Goal: Task Accomplishment & Management: Use online tool/utility

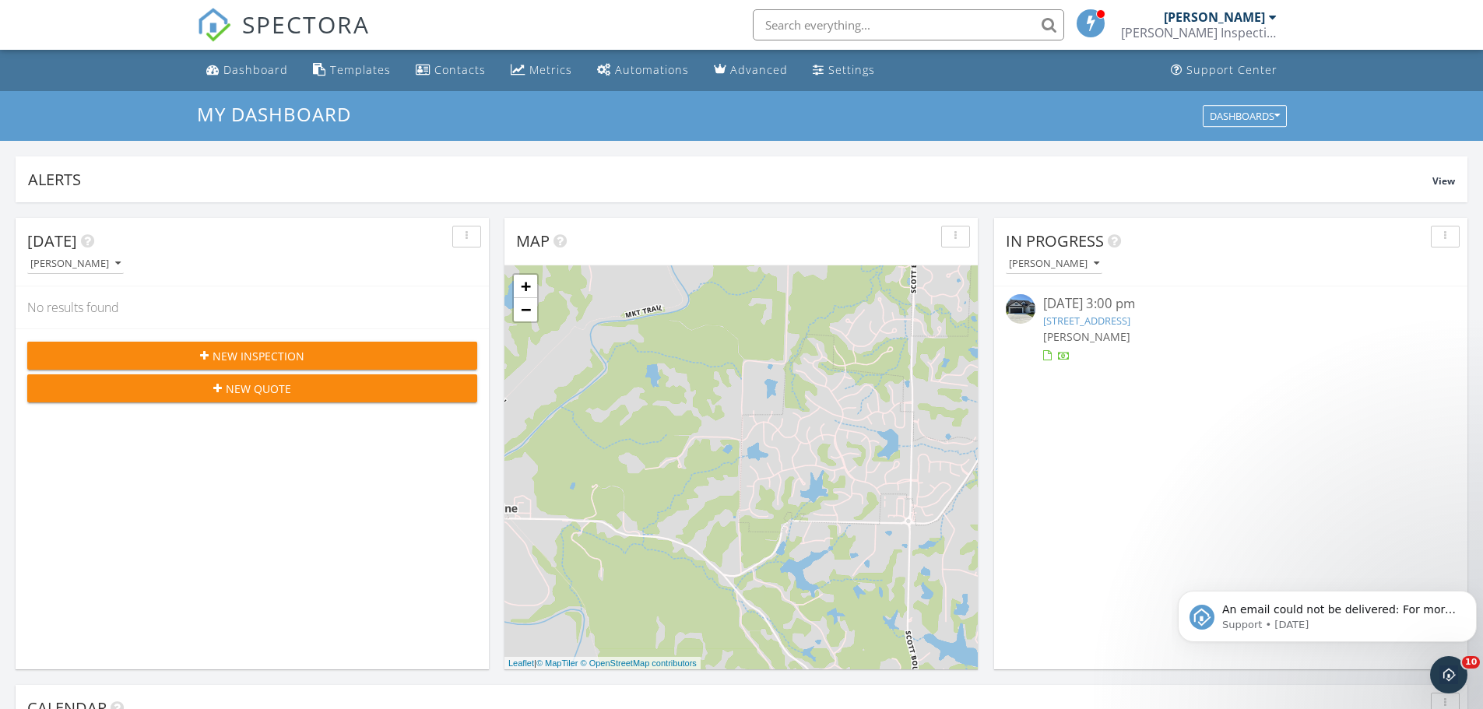
click at [1130, 321] on link "5105 Whisper Dr, Columbia, MO 65203" at bounding box center [1086, 321] width 87 height 14
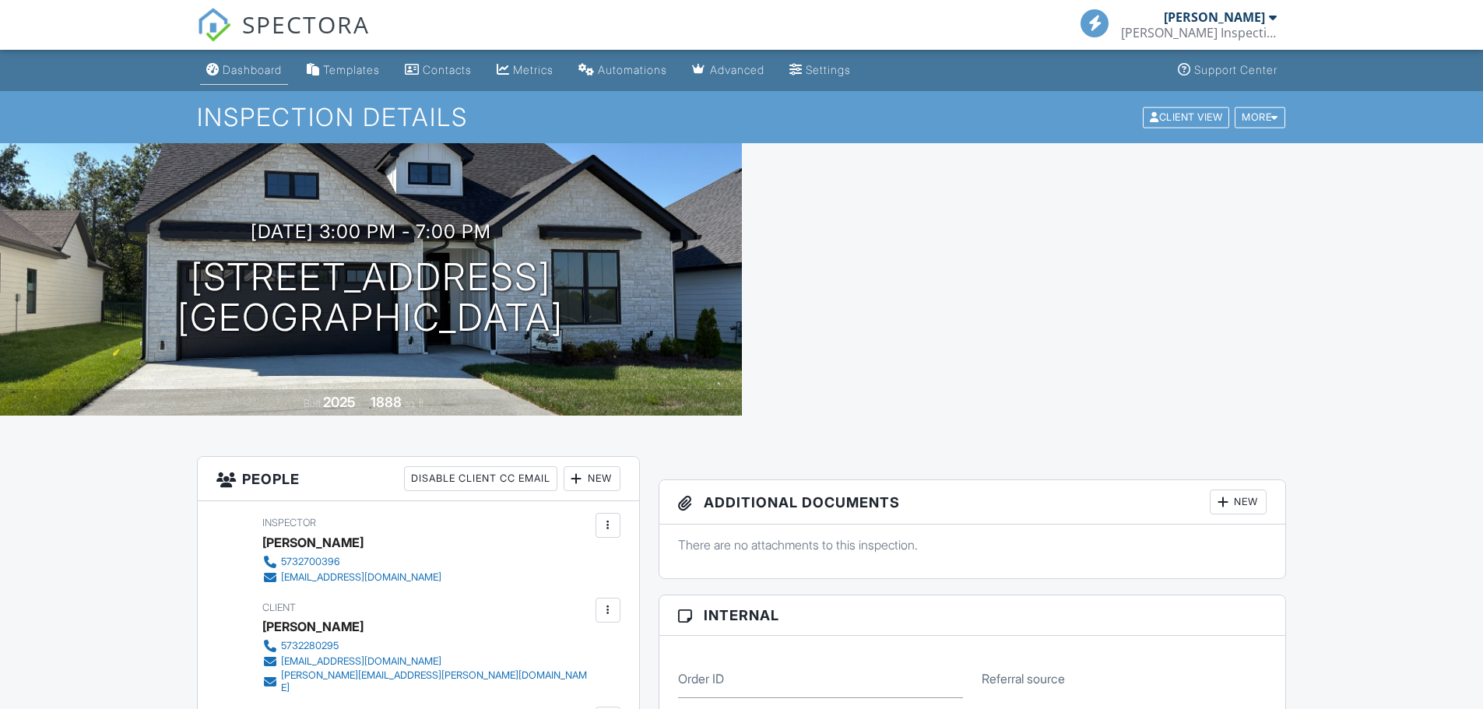
click at [264, 68] on div "Dashboard" at bounding box center [252, 69] width 59 height 13
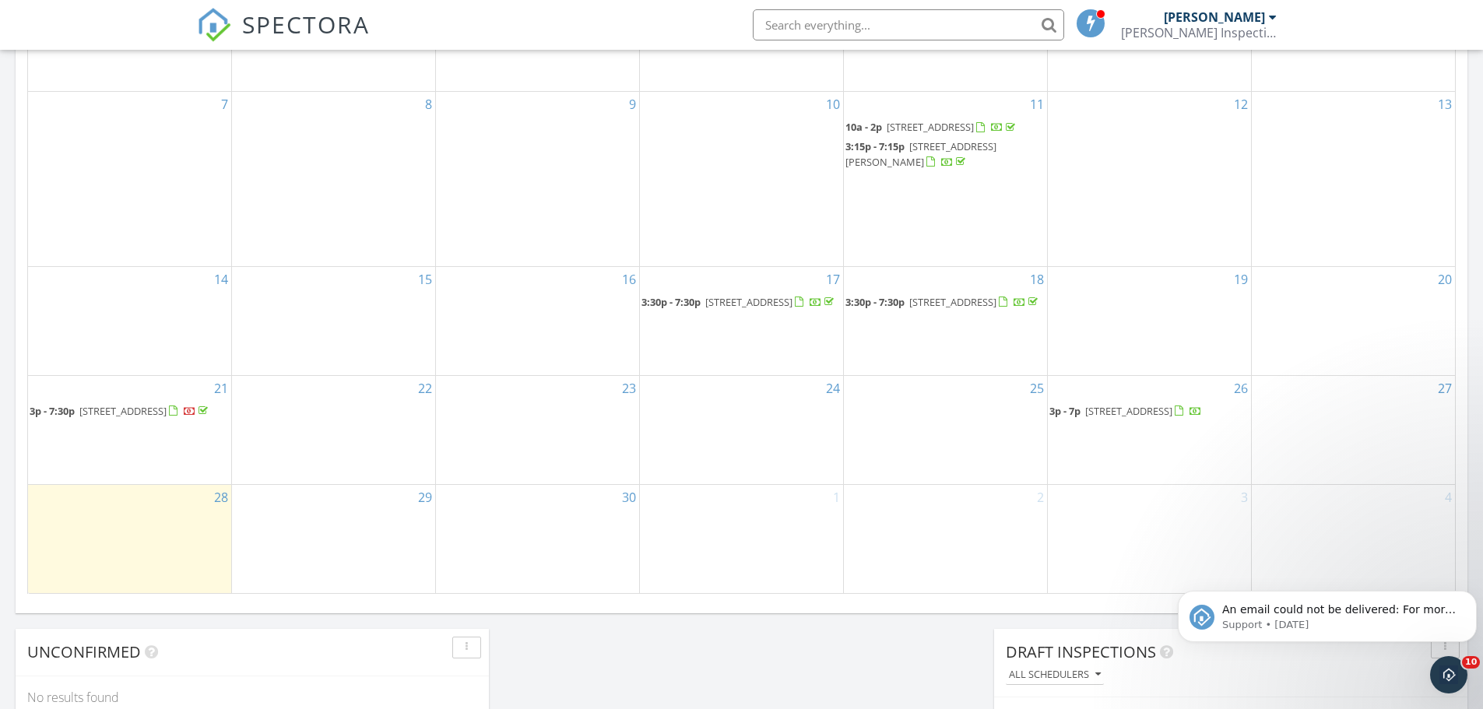
scroll to position [794, 0]
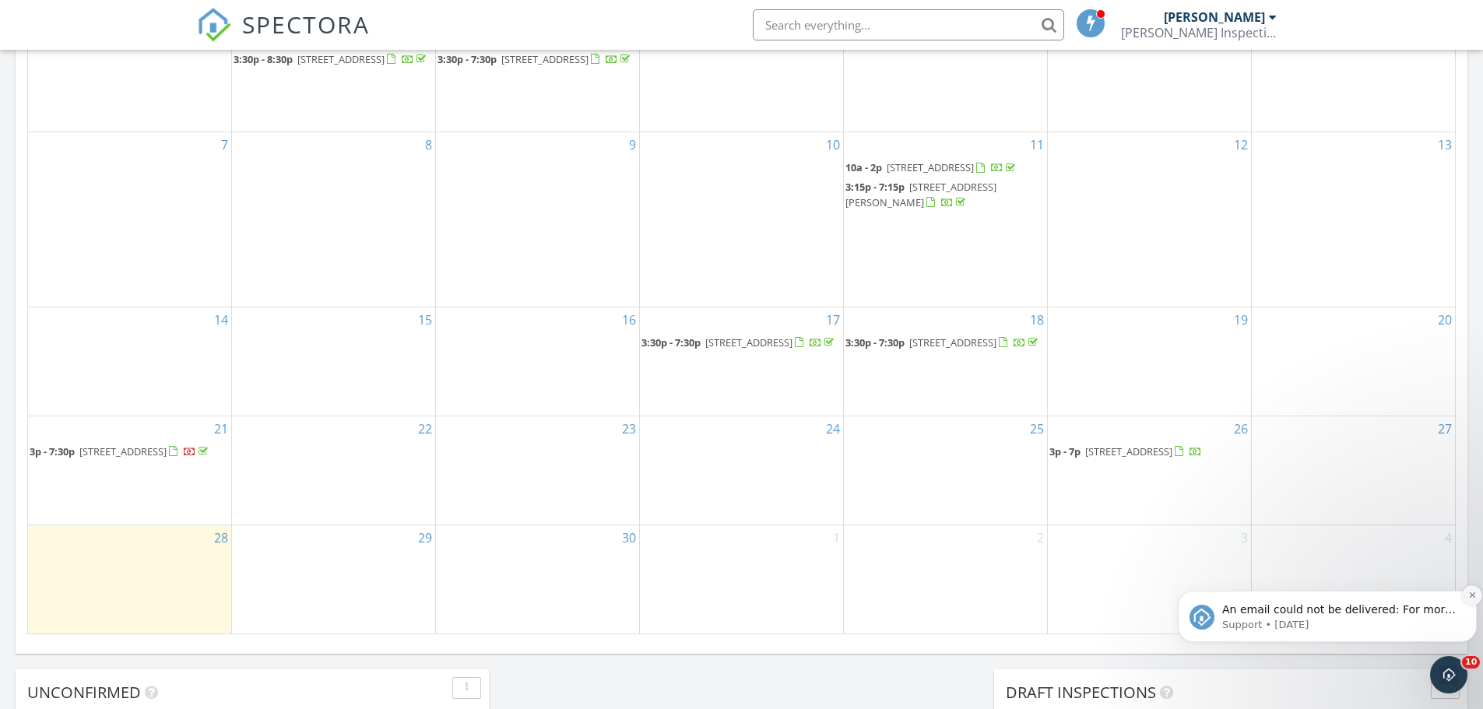
click at [1468, 593] on icon "Dismiss notification" at bounding box center [1472, 595] width 9 height 9
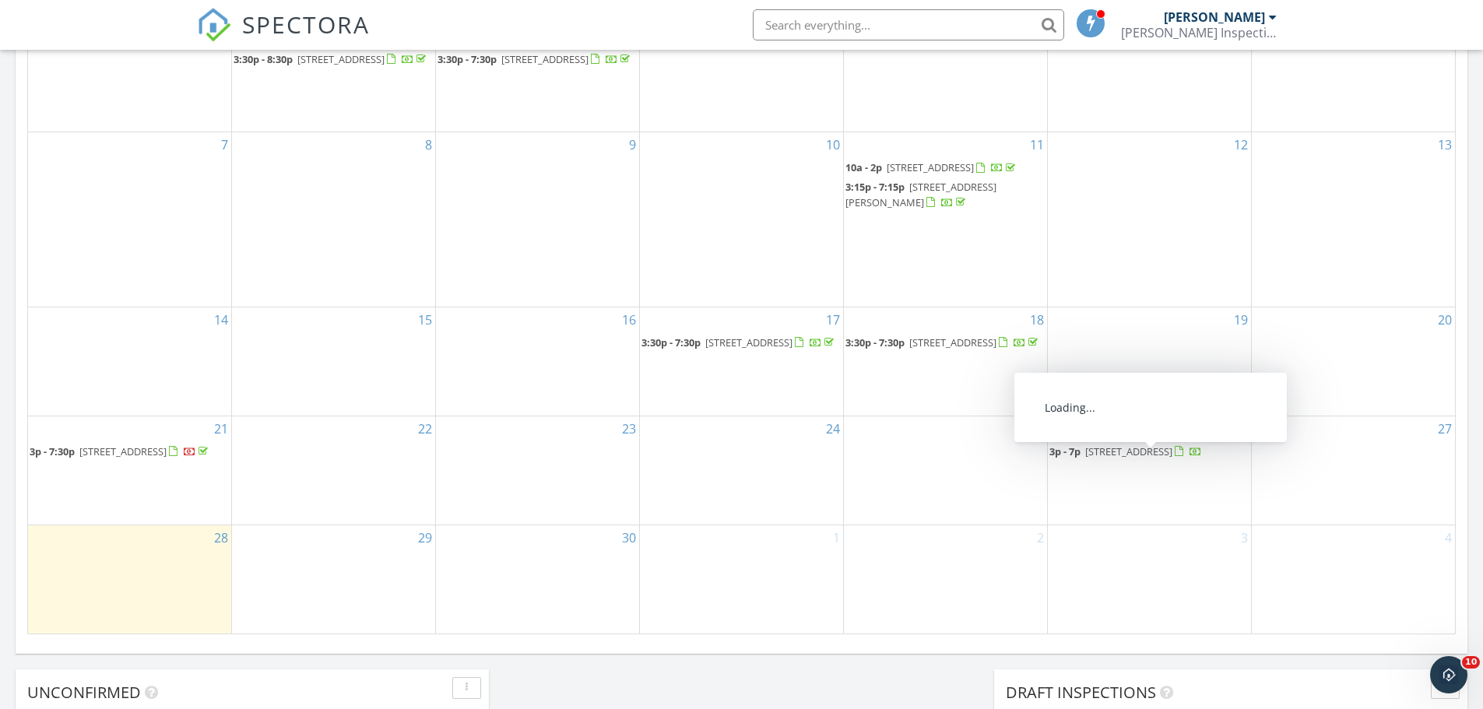
click at [1100, 458] on span "5105 Whisper Dr, Columbia 65203" at bounding box center [1128, 451] width 87 height 14
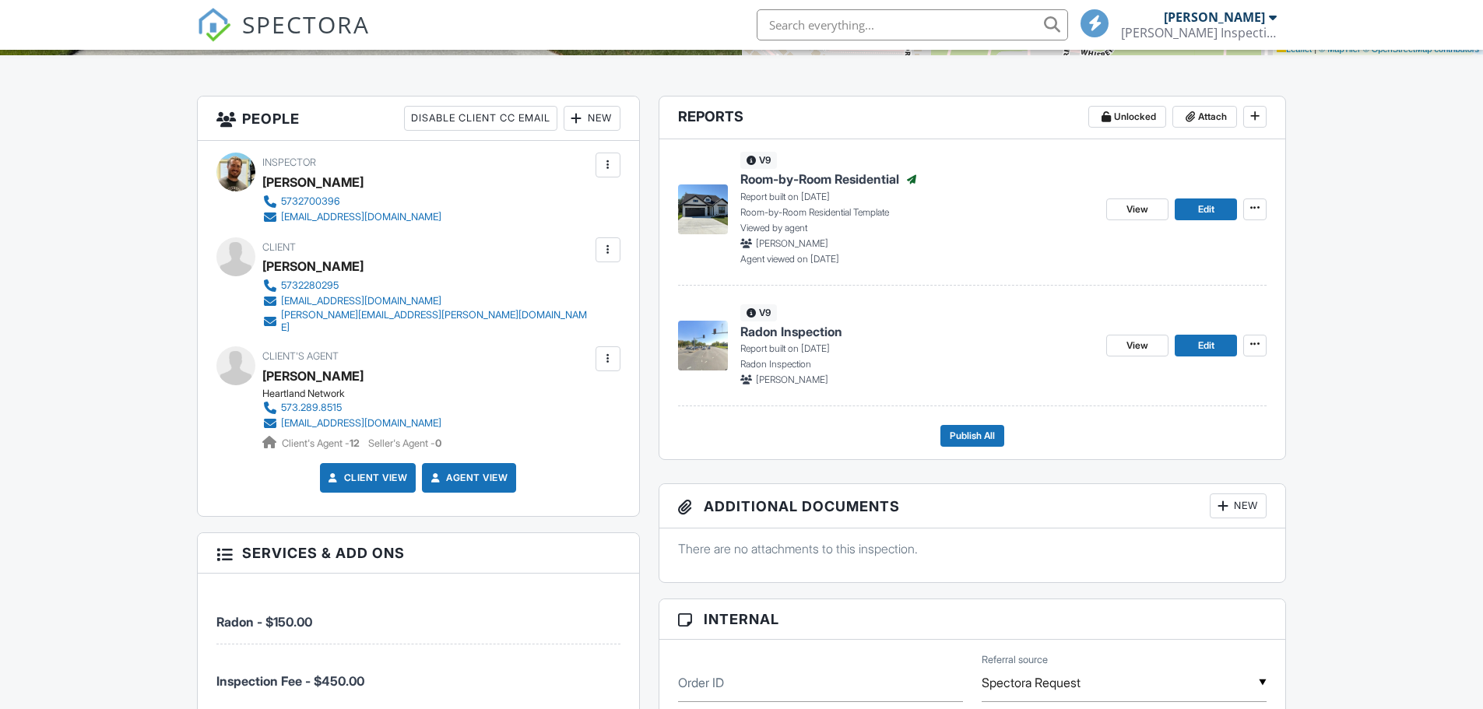
scroll to position [360, 0]
click at [798, 333] on span "Radon Inspection" at bounding box center [791, 332] width 102 height 17
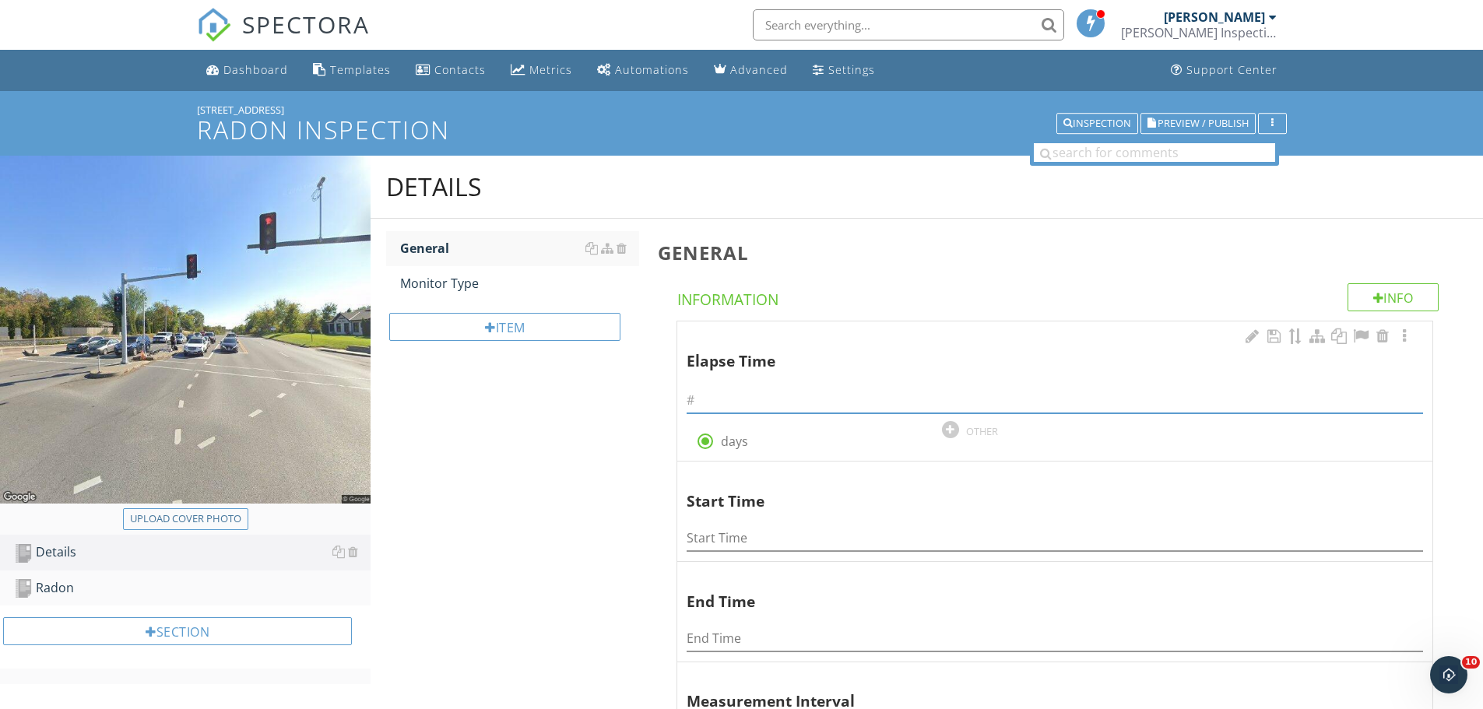
click at [814, 396] on input "text" at bounding box center [1055, 401] width 736 height 26
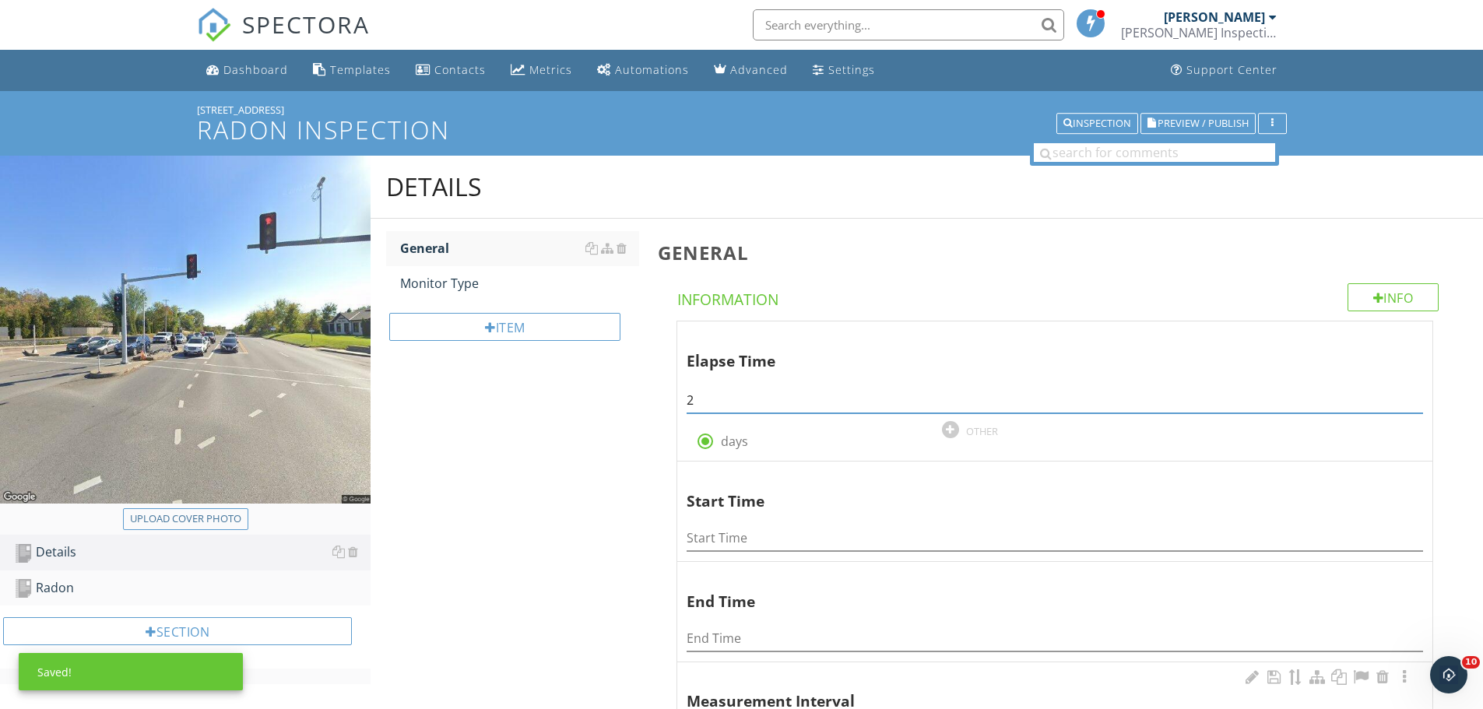
type input "2"
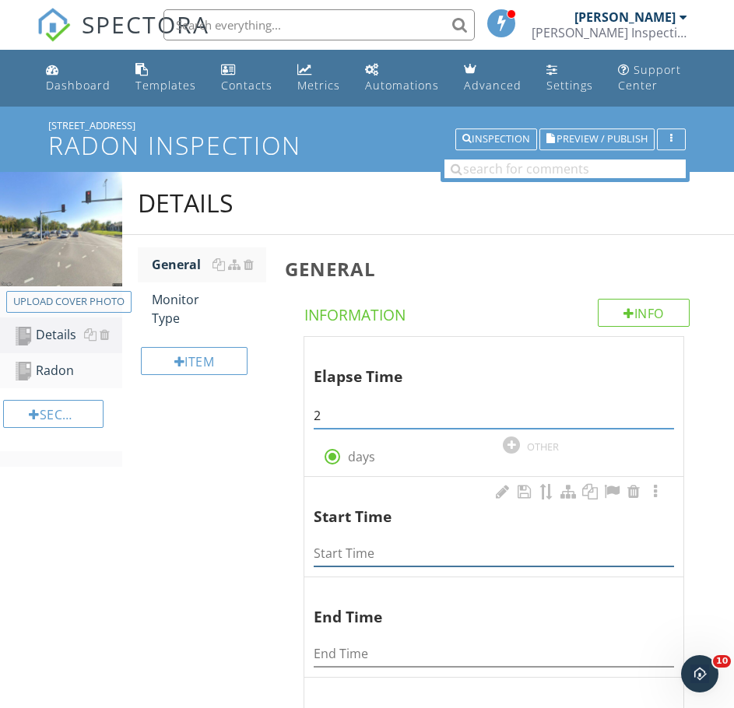
click at [454, 554] on input "Start Time" at bounding box center [494, 554] width 360 height 26
click at [579, 552] on input "Start Time" at bounding box center [494, 554] width 360 height 26
type input "4:14 pm on [DATE]"
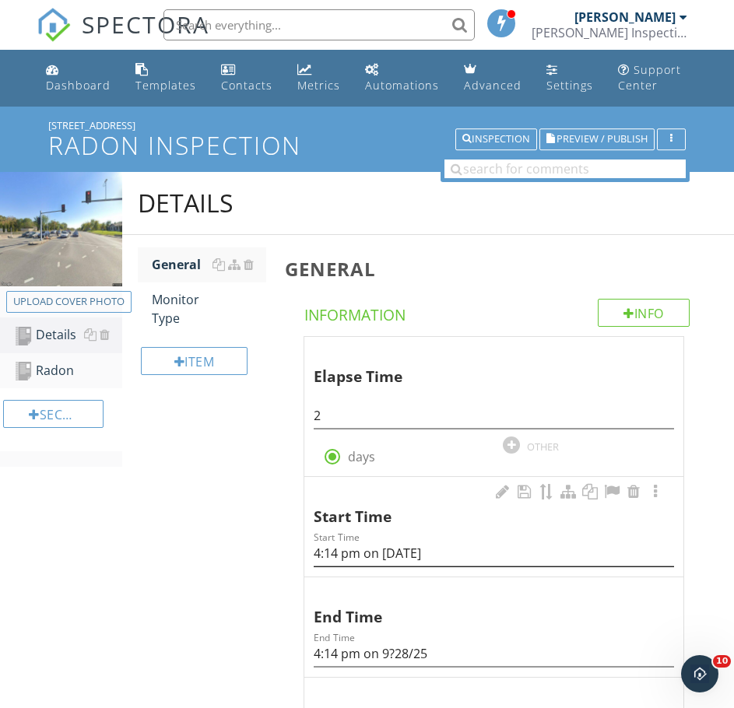
scroll to position [403, 0]
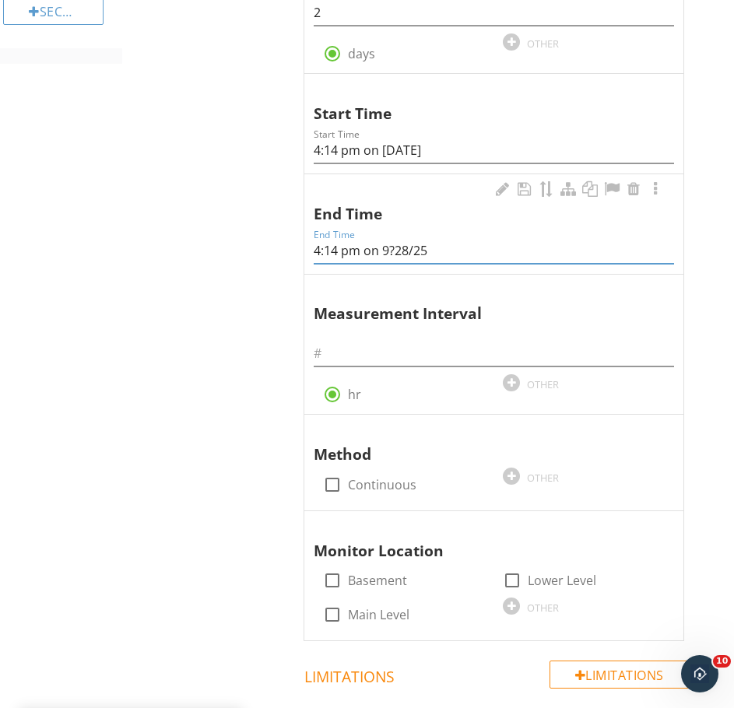
click at [394, 252] on input "4:14 pm on 9?28/25" at bounding box center [494, 251] width 360 height 26
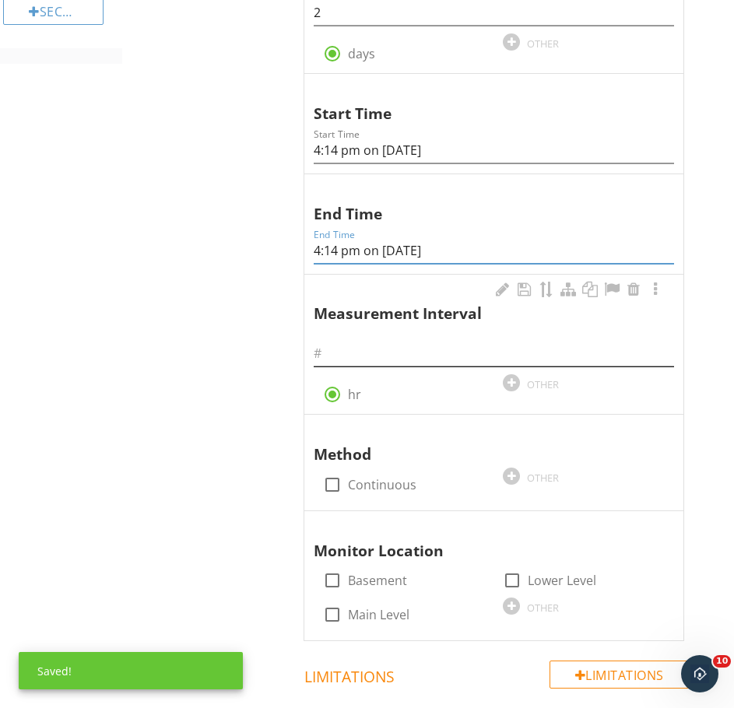
type input "4:14 pm on [DATE]"
click at [369, 357] on input "text" at bounding box center [494, 354] width 360 height 26
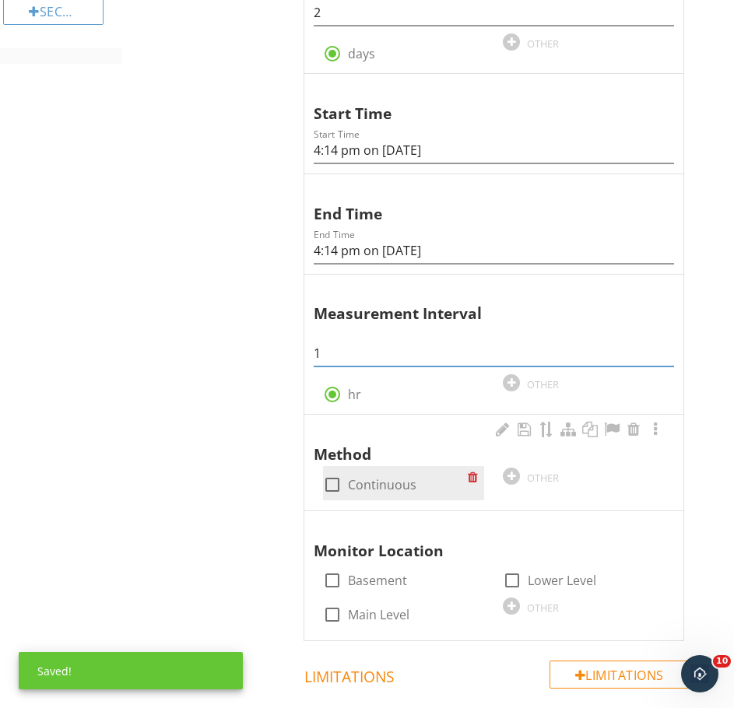
type input "1"
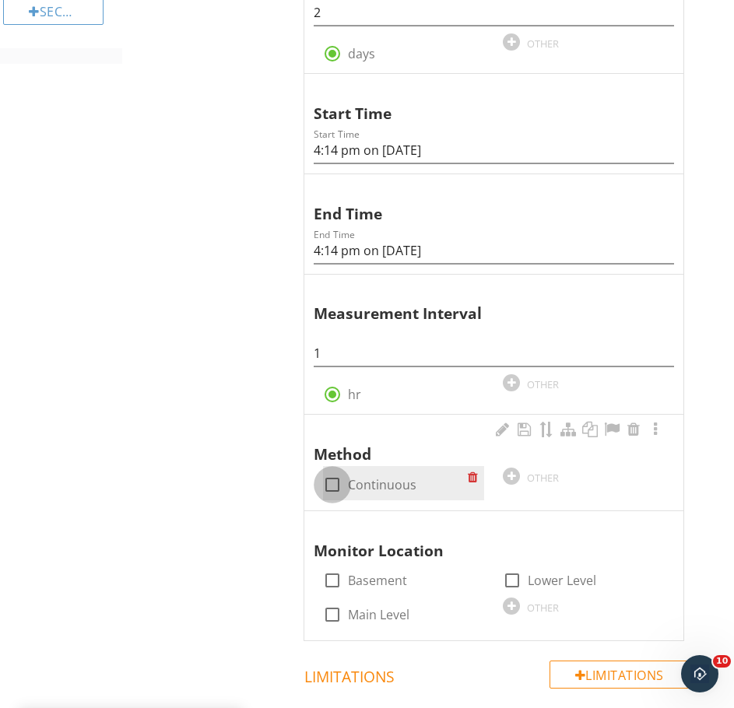
click at [326, 483] on div at bounding box center [332, 485] width 26 height 26
checkbox input "true"
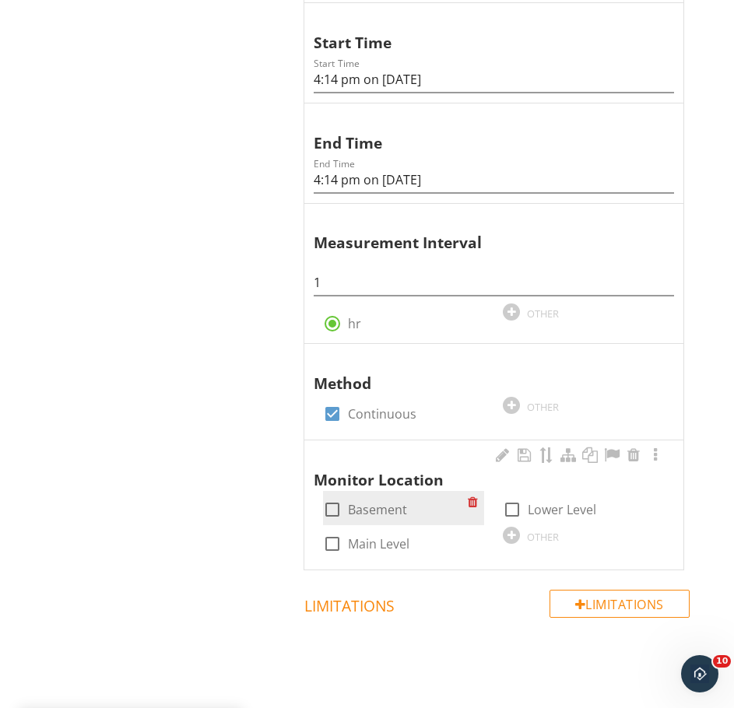
scroll to position [499, 0]
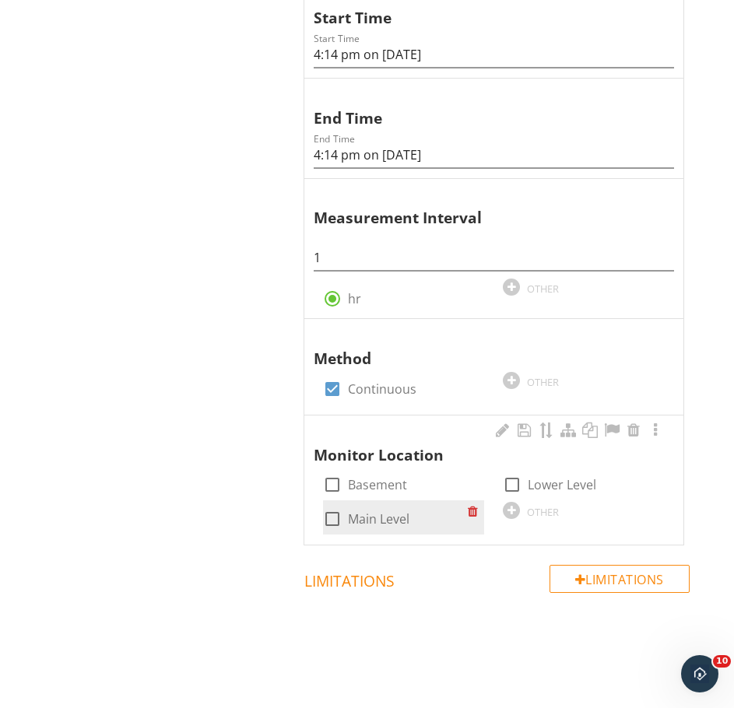
click at [331, 521] on div at bounding box center [332, 519] width 26 height 26
checkbox input "true"
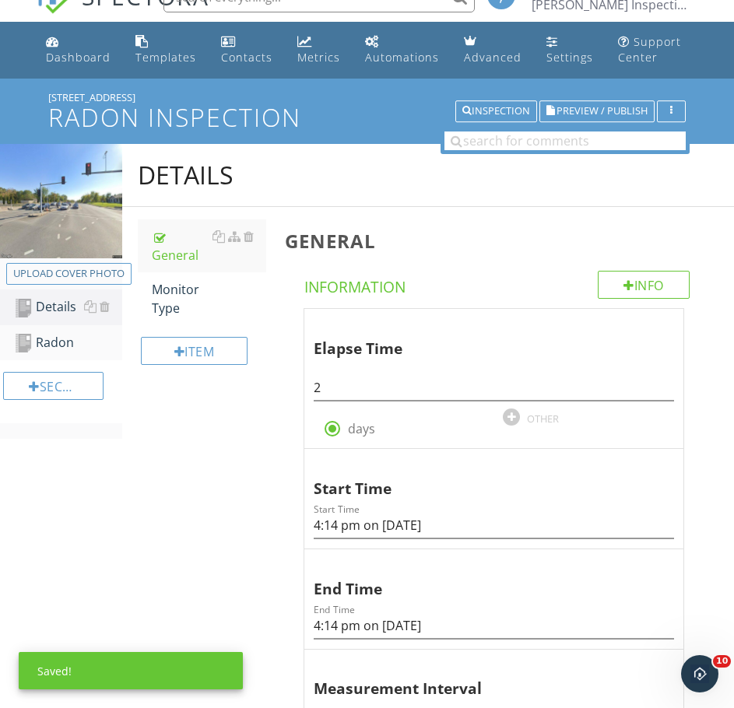
scroll to position [27, 0]
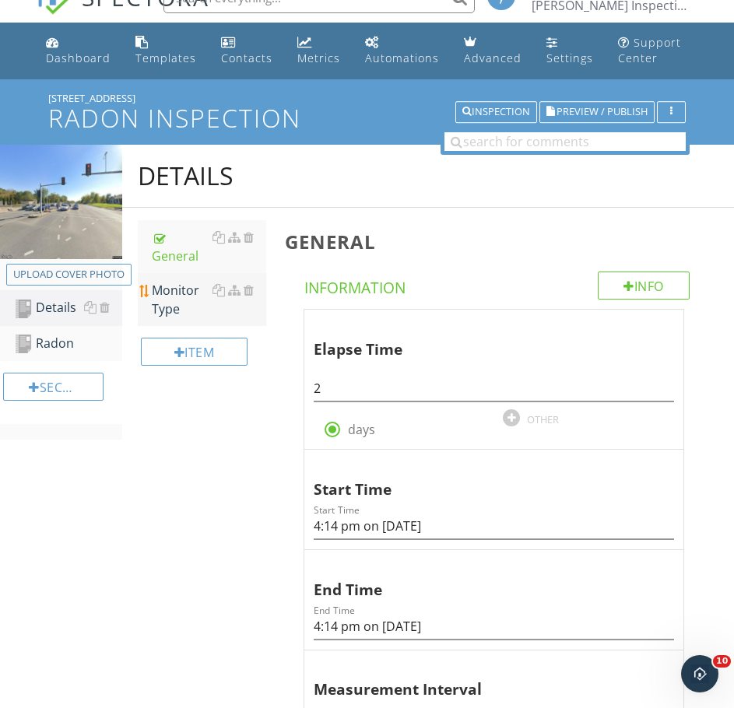
click at [193, 303] on div "Monitor Type" at bounding box center [209, 299] width 114 height 37
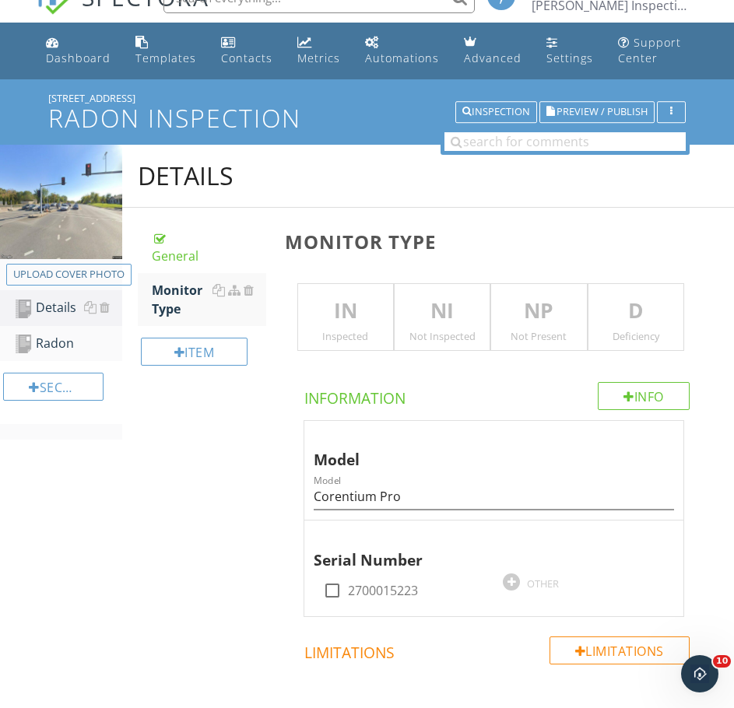
click at [338, 325] on p "IN" at bounding box center [345, 311] width 95 height 31
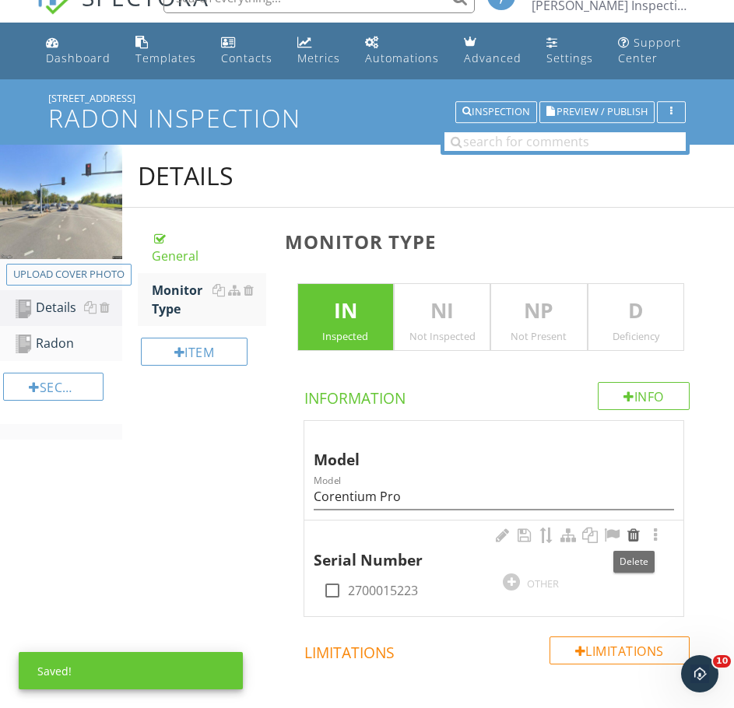
click at [632, 538] on div at bounding box center [633, 536] width 19 height 16
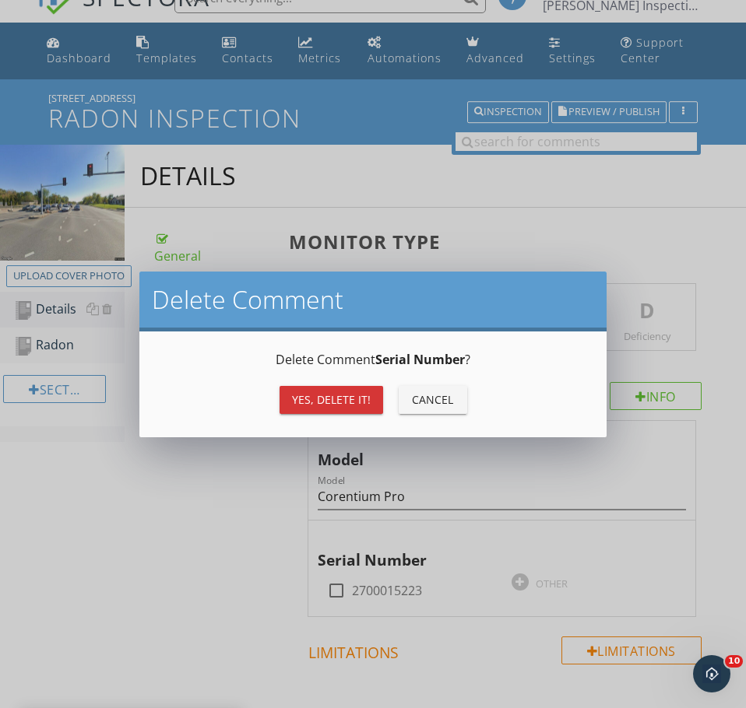
click at [372, 401] on button "Yes, Delete it!" at bounding box center [331, 400] width 104 height 28
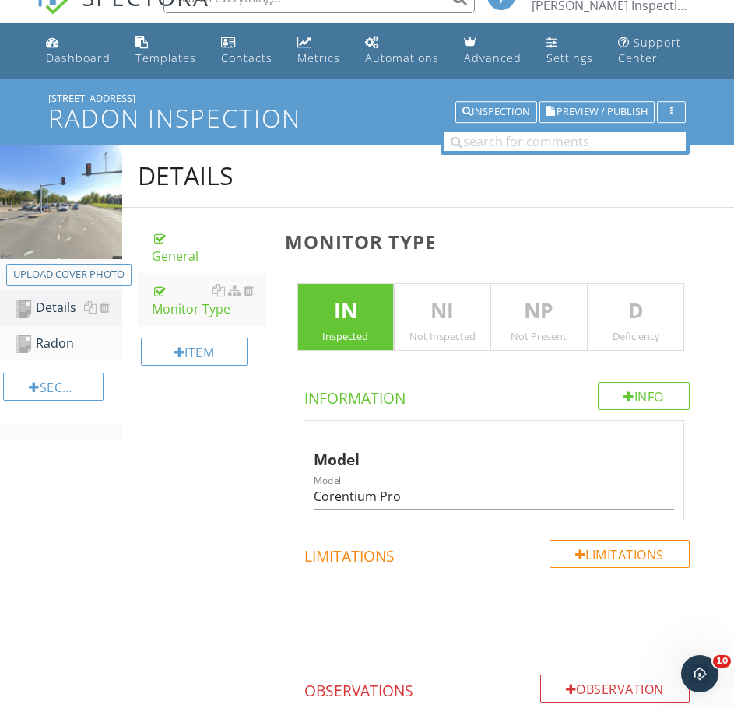
click at [357, 326] on p "IN" at bounding box center [345, 311] width 95 height 31
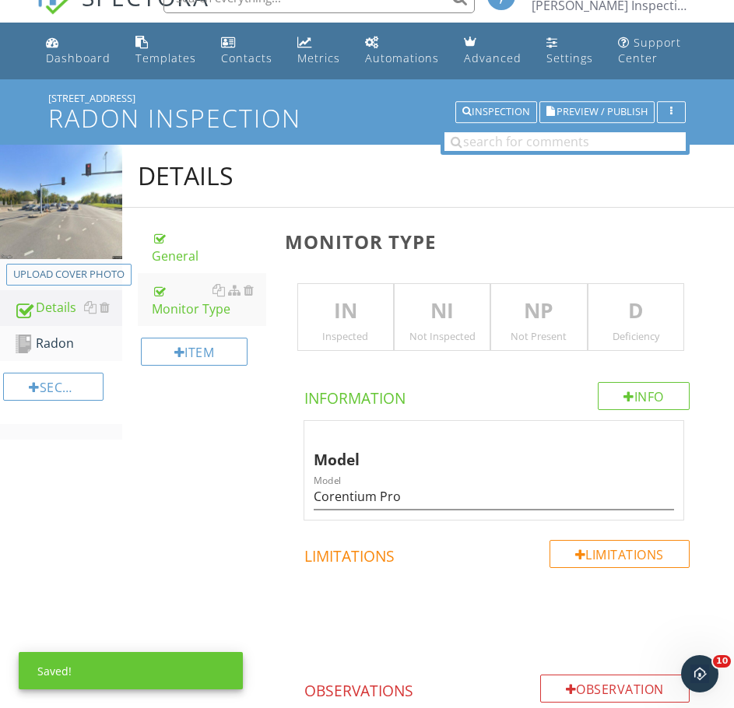
click at [357, 326] on p "IN" at bounding box center [345, 311] width 95 height 31
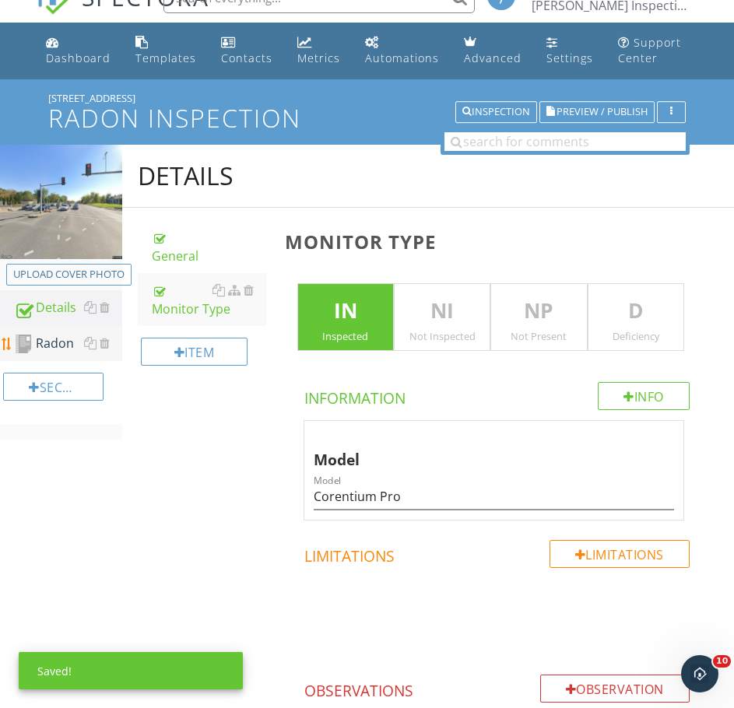
click at [61, 342] on div "Radon" at bounding box center [68, 344] width 108 height 20
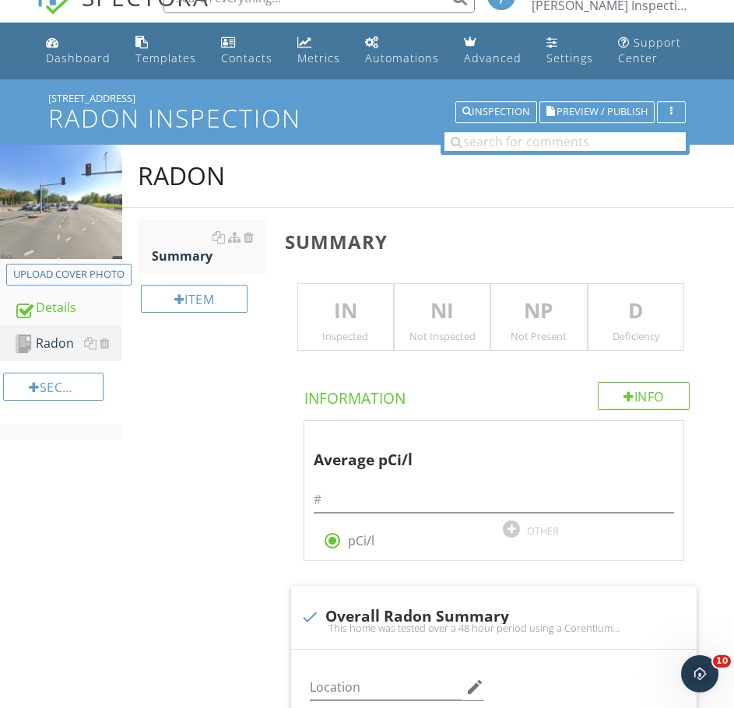
click at [342, 311] on p "IN" at bounding box center [345, 311] width 95 height 31
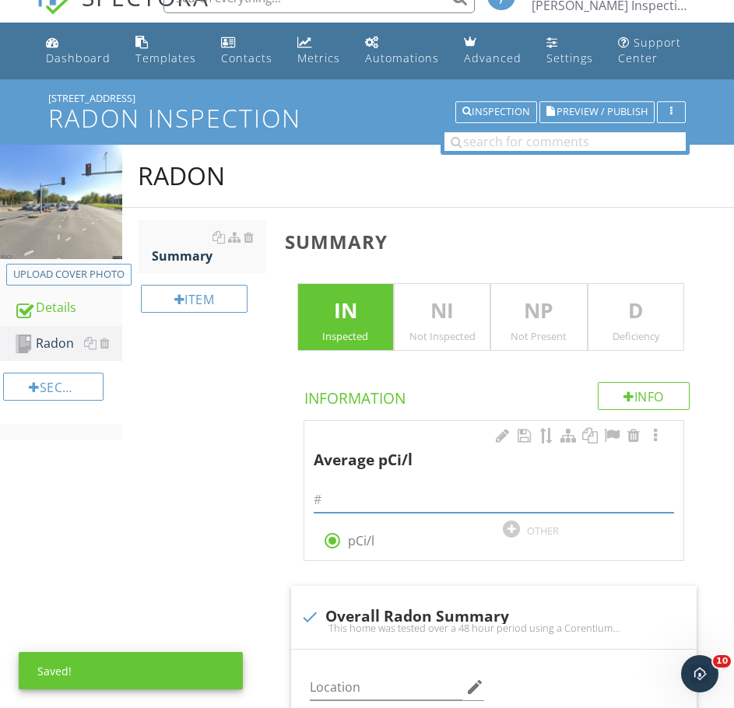
click at [420, 499] on input "text" at bounding box center [494, 500] width 360 height 26
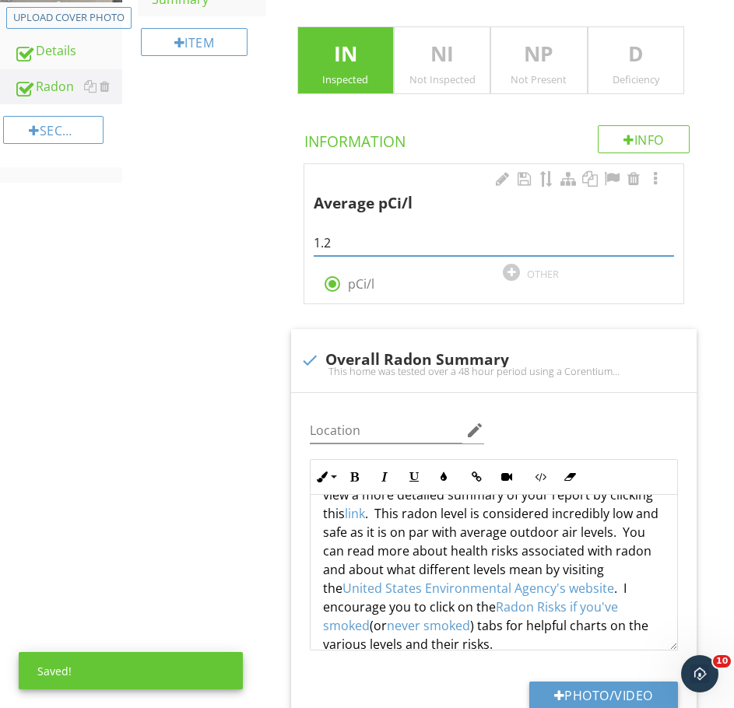
scroll to position [85, 0]
type input "1.2"
click at [388, 423] on input "Location" at bounding box center [386, 431] width 153 height 26
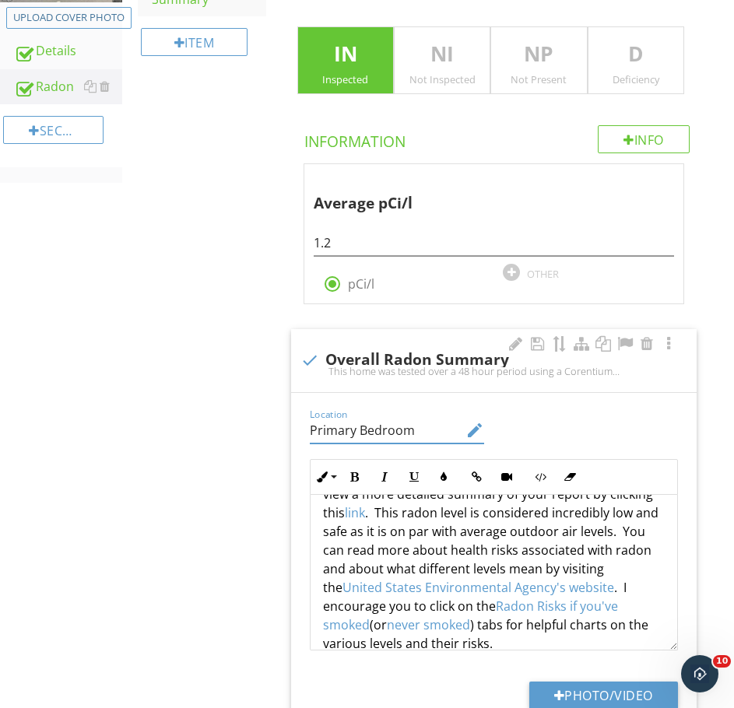
type input "Primary Bedroom"
click at [358, 511] on link "link" at bounding box center [355, 512] width 20 height 17
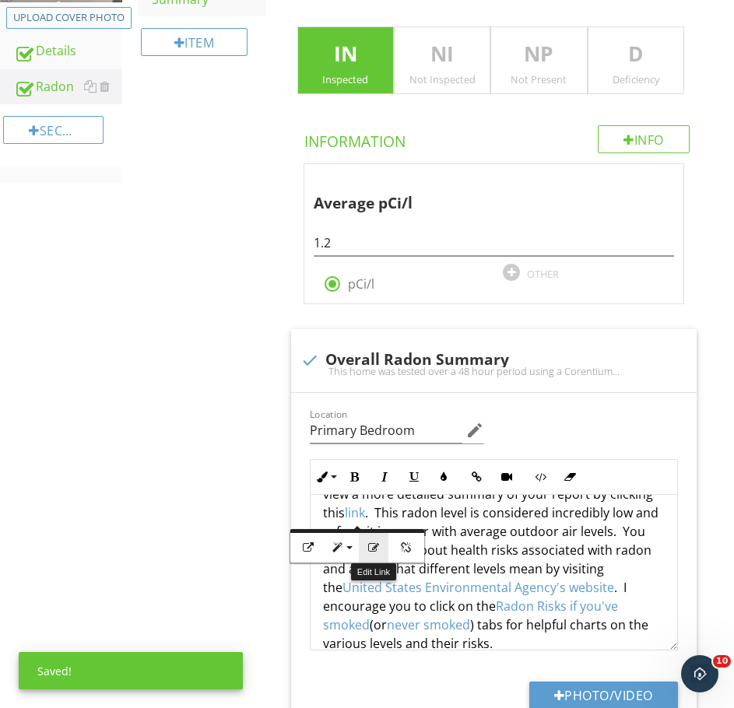
click at [371, 550] on icon "button" at bounding box center [373, 548] width 11 height 11
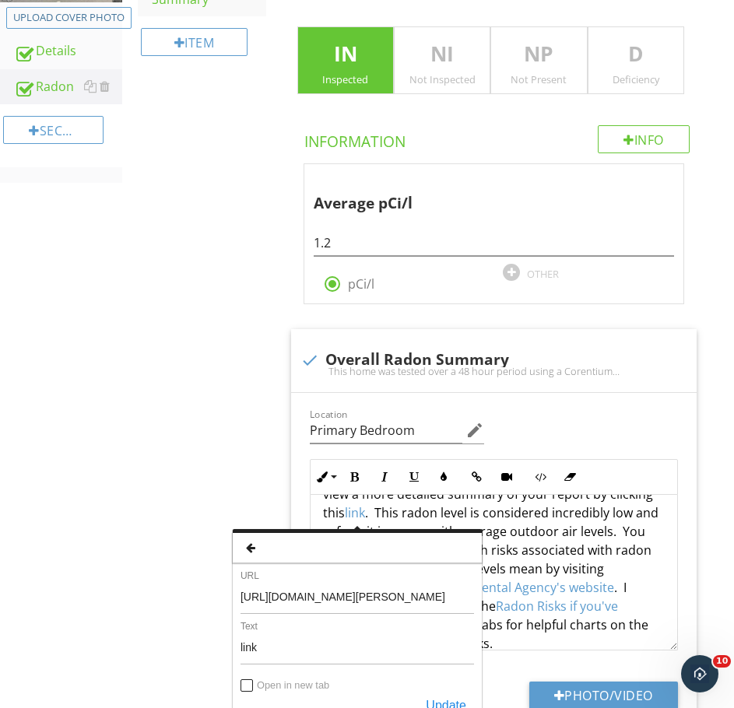
scroll to position [0, 0]
click at [396, 600] on input "https://reports.pro.airthings.com/reports/1301-Longwell-Dr_RadonReport_94f95ffc…" at bounding box center [358, 595] width 234 height 37
paste input "5105-Whisper-Dr_RadonReport_c3a396cc-1403-49f9-b811-610803bd9575"
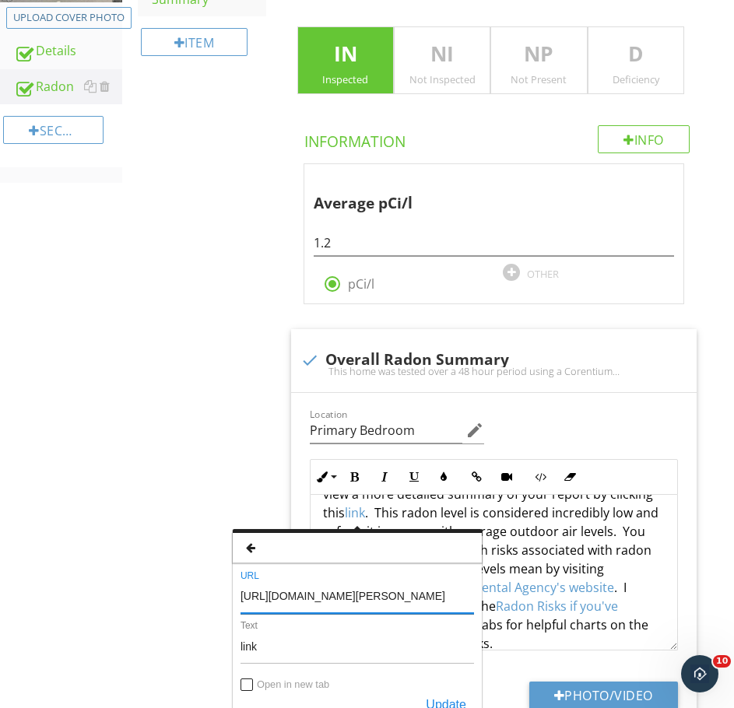
type input "https://reports.pro.airthings.com/reports/5105-Whisper-Dr_RadonReport_c3a396cc-…"
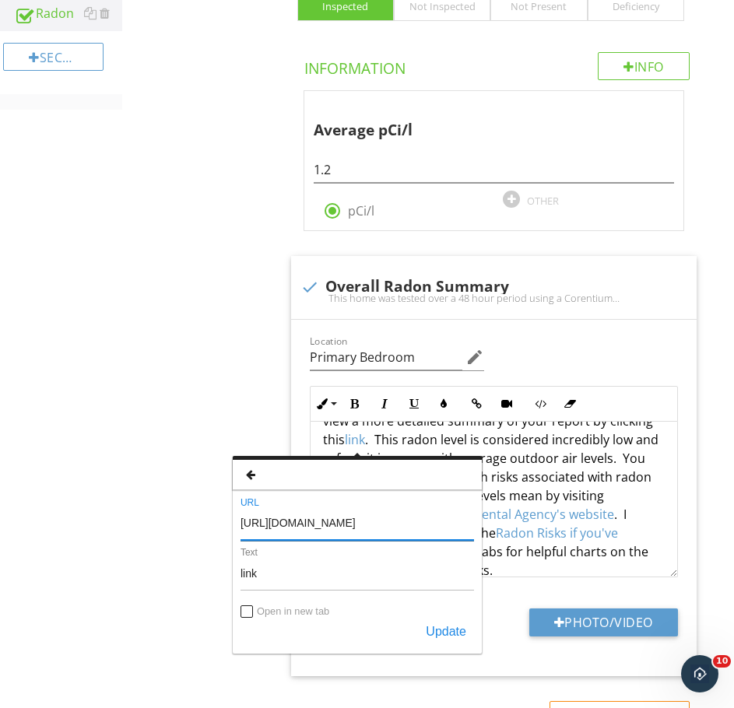
scroll to position [360, 0]
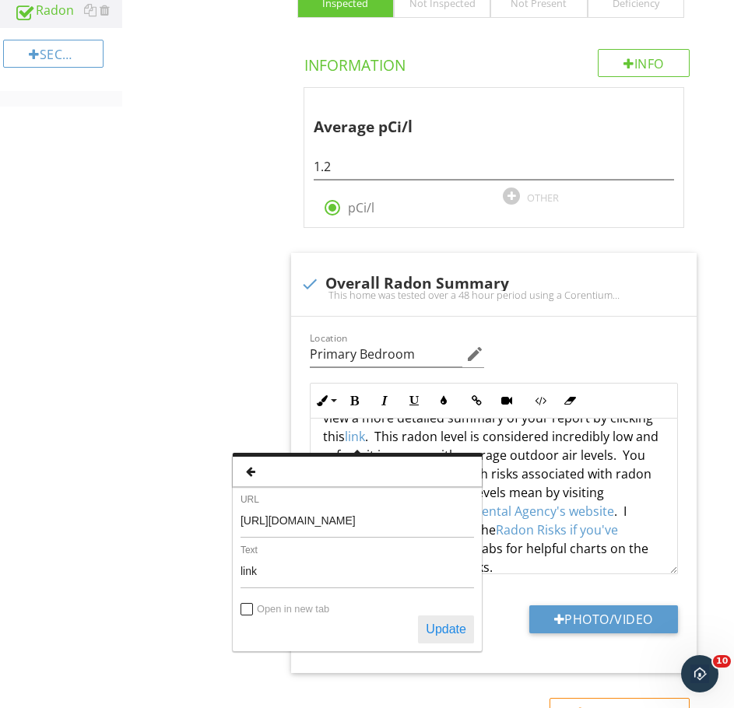
click at [444, 626] on button "Update" at bounding box center [446, 630] width 56 height 28
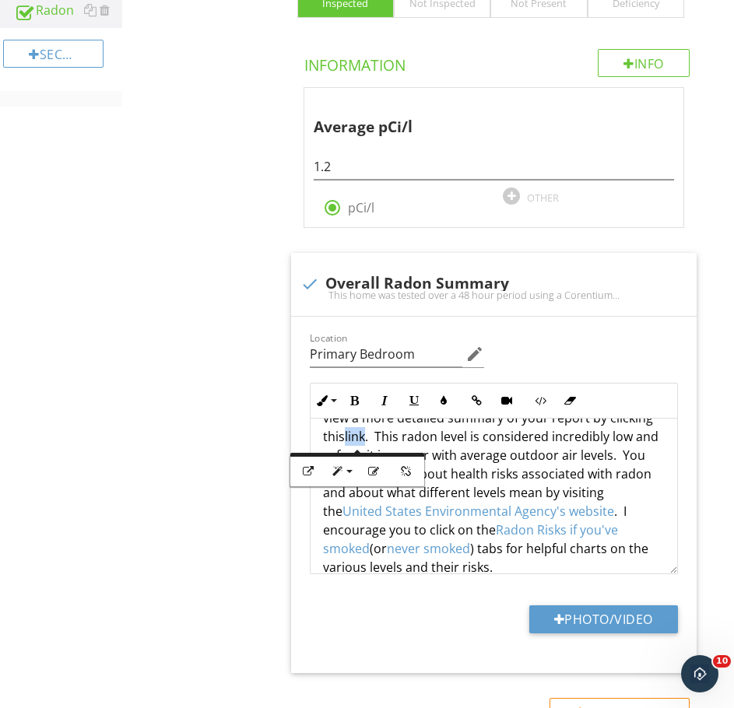
scroll to position [0, 0]
click at [315, 470] on button "Open Link" at bounding box center [308, 472] width 30 height 30
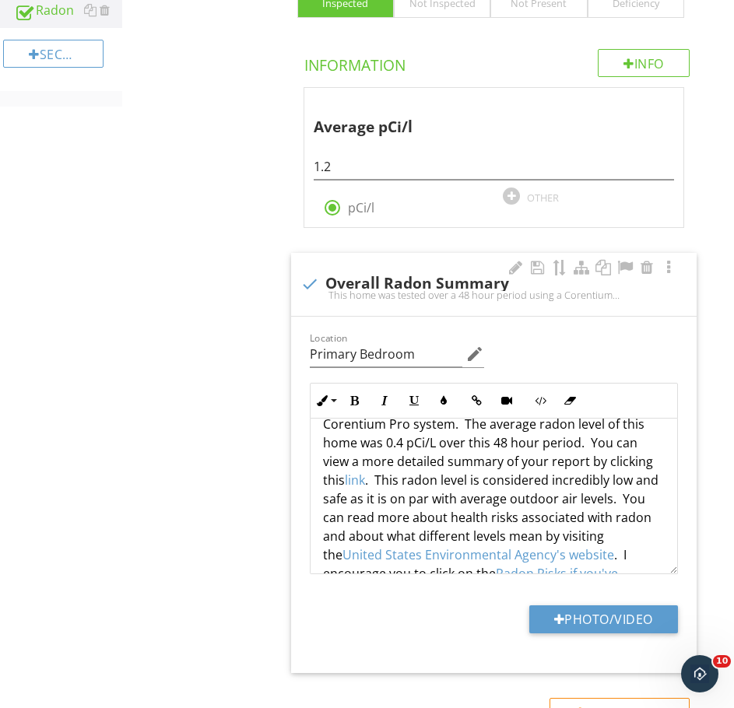
scroll to position [40, 0]
click at [388, 448] on p "This home was tested over a 48 hour period using a Corentium Pro system. The av…" at bounding box center [494, 509] width 342 height 224
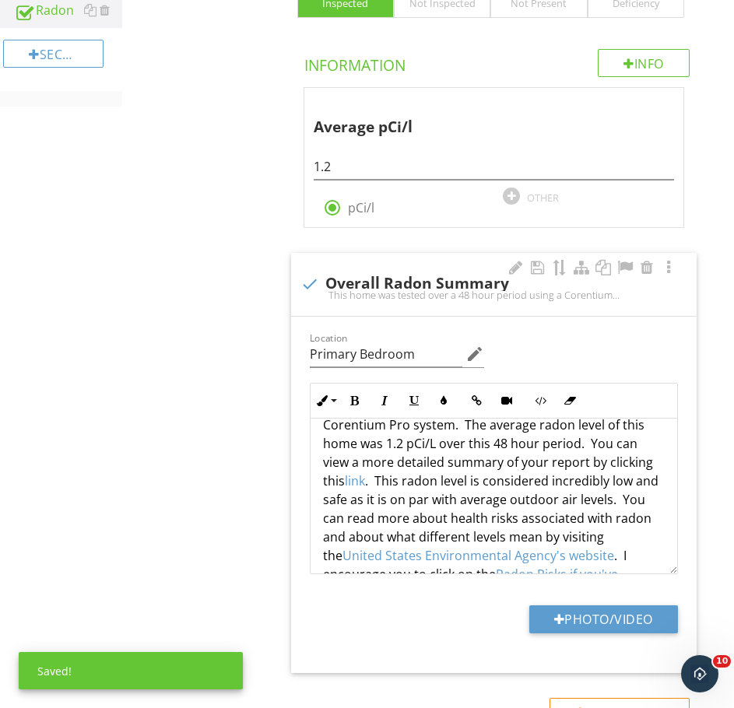
click at [487, 493] on p "This home was tested over a 48 hour period using a Corentium Pro system. The av…" at bounding box center [494, 509] width 342 height 224
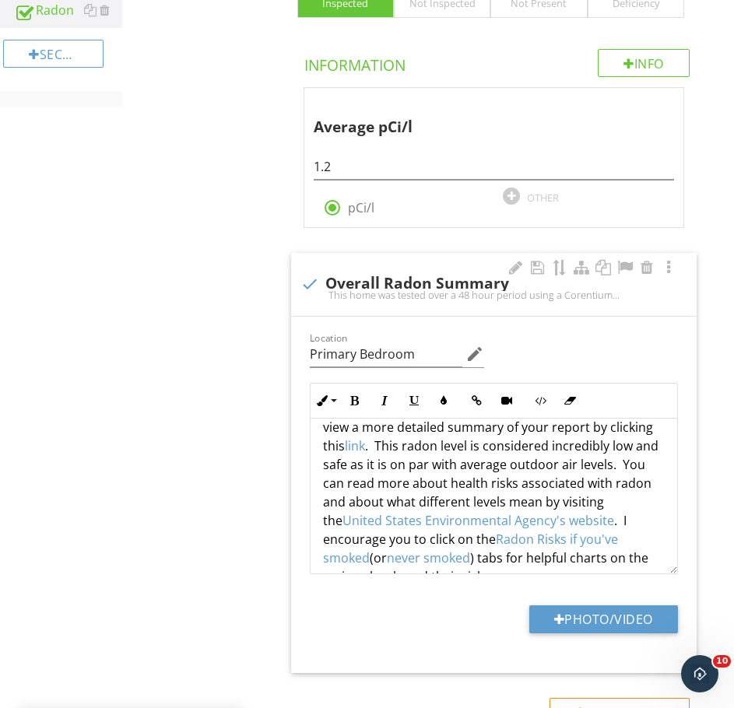
scroll to position [107, 0]
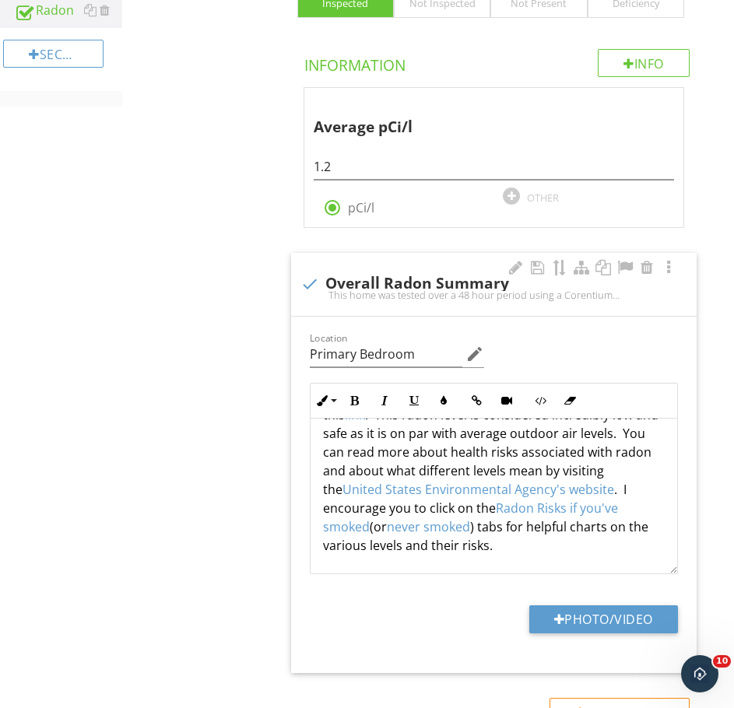
click at [531, 488] on link "United States Environmental Agency's website" at bounding box center [478, 489] width 272 height 17
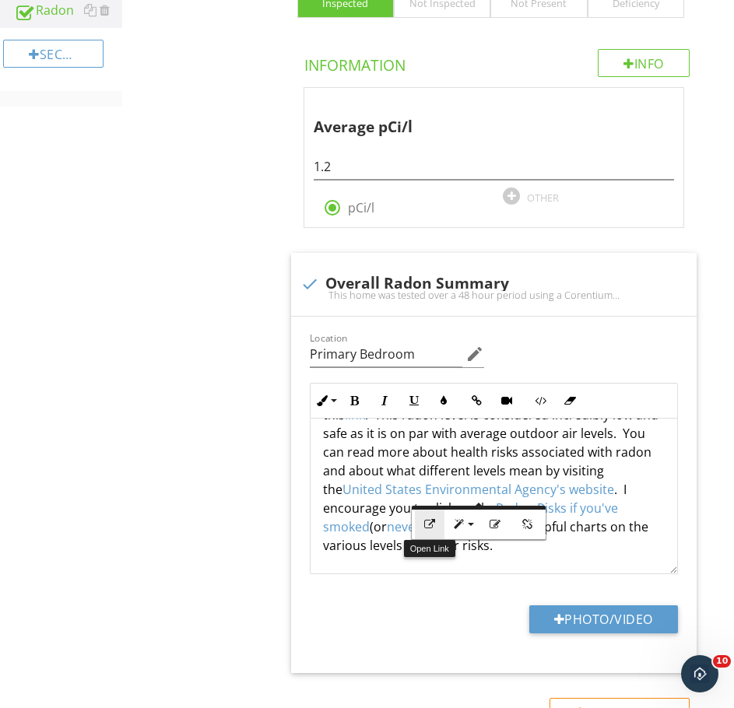
click at [421, 522] on button "Open Link" at bounding box center [430, 525] width 30 height 30
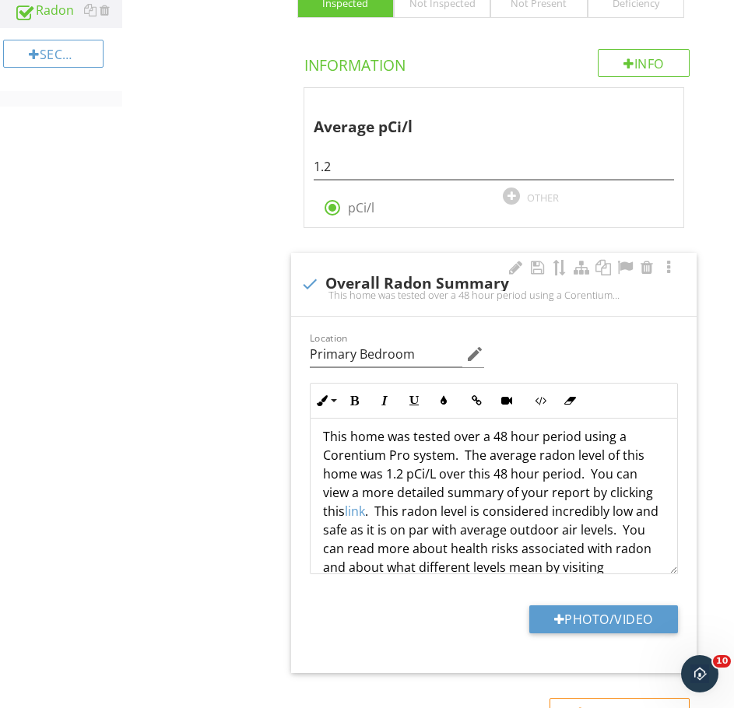
scroll to position [0, 0]
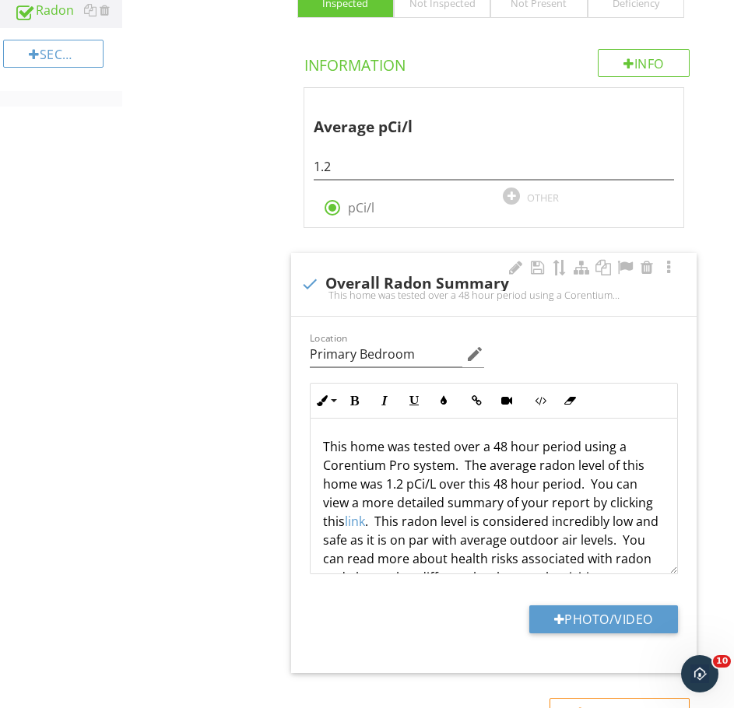
click at [578, 486] on p "This home was tested over a 48 hour period using a Corentium Pro system. The av…" at bounding box center [494, 549] width 342 height 224
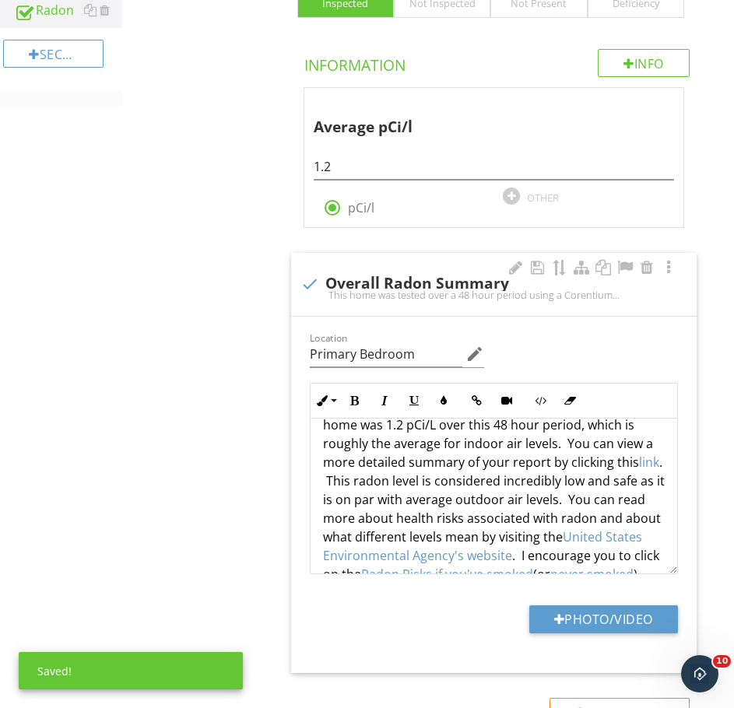
scroll to position [61, 0]
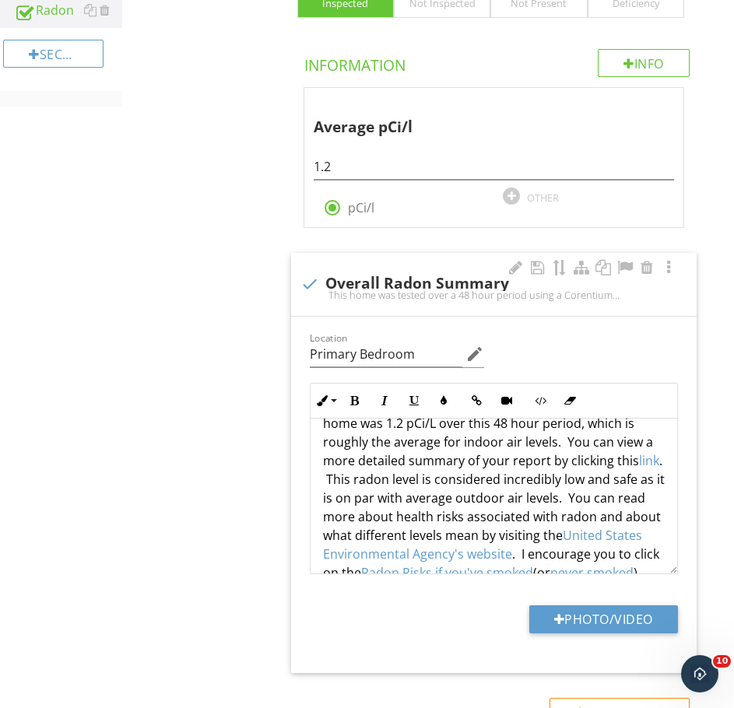
click at [360, 478] on p "This home was tested over a 48 hour period using a Corentium Pro system. The av…" at bounding box center [494, 498] width 342 height 243
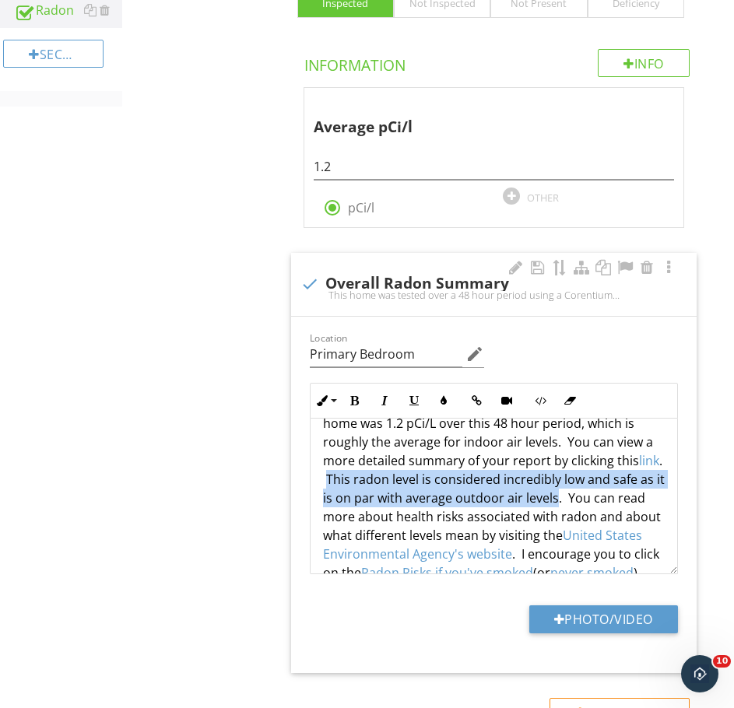
drag, startPoint x: 355, startPoint y: 478, endPoint x: 609, endPoint y: 494, distance: 255.1
click at [609, 494] on p "This home was tested over a 48 hour period using a Corentium Pro system. The av…" at bounding box center [494, 498] width 342 height 243
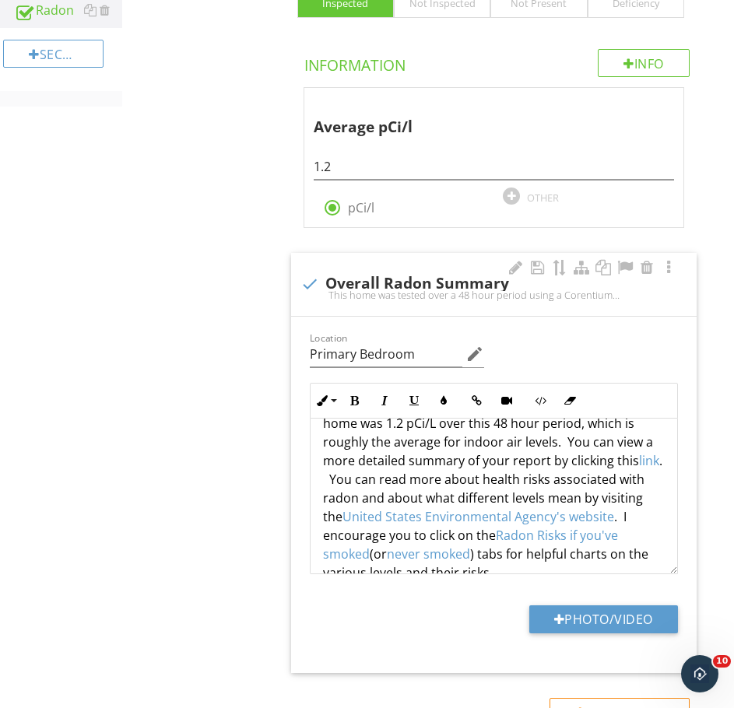
click at [506, 479] on p "This home was tested over a 48 hour period using a Corentium Pro system. The av…" at bounding box center [494, 479] width 342 height 205
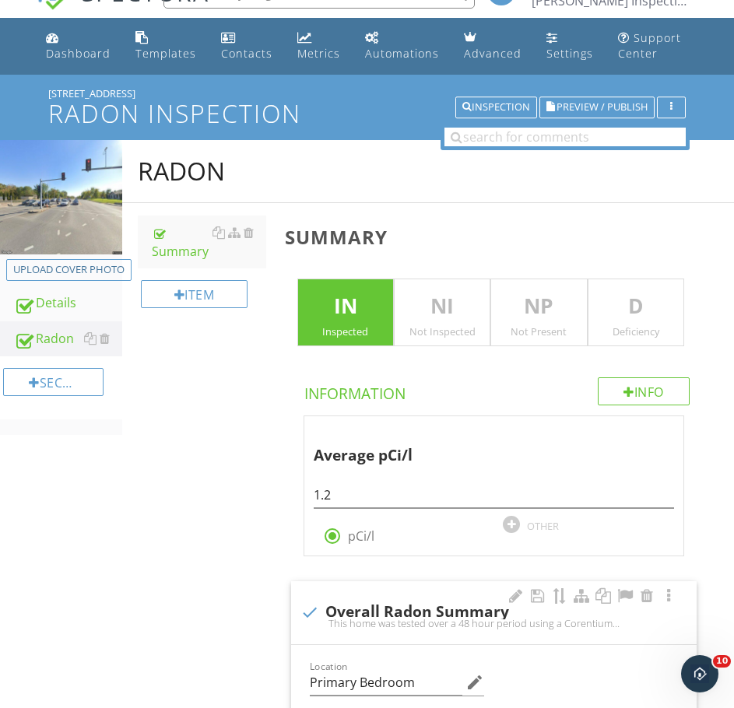
scroll to position [0, 0]
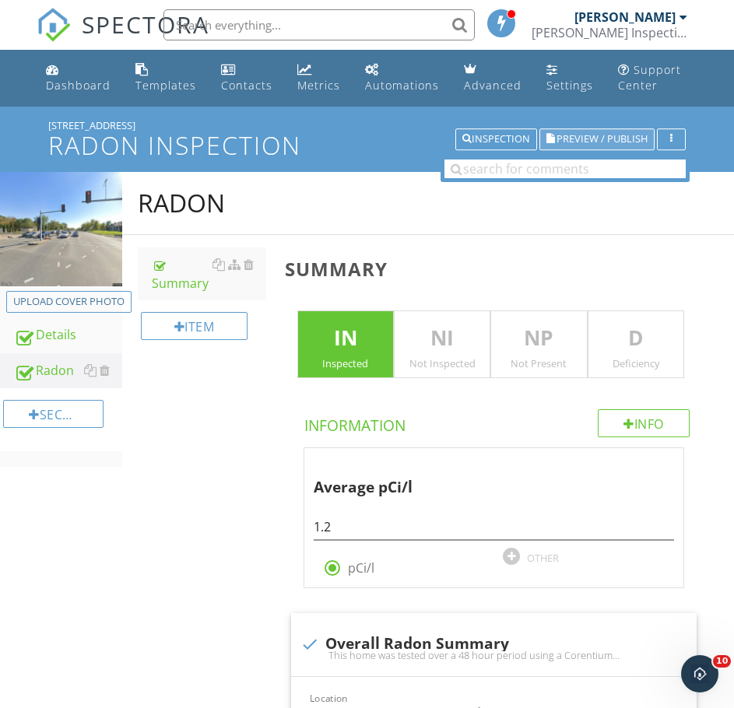
click at [572, 135] on span "Preview / Publish" at bounding box center [602, 140] width 91 height 10
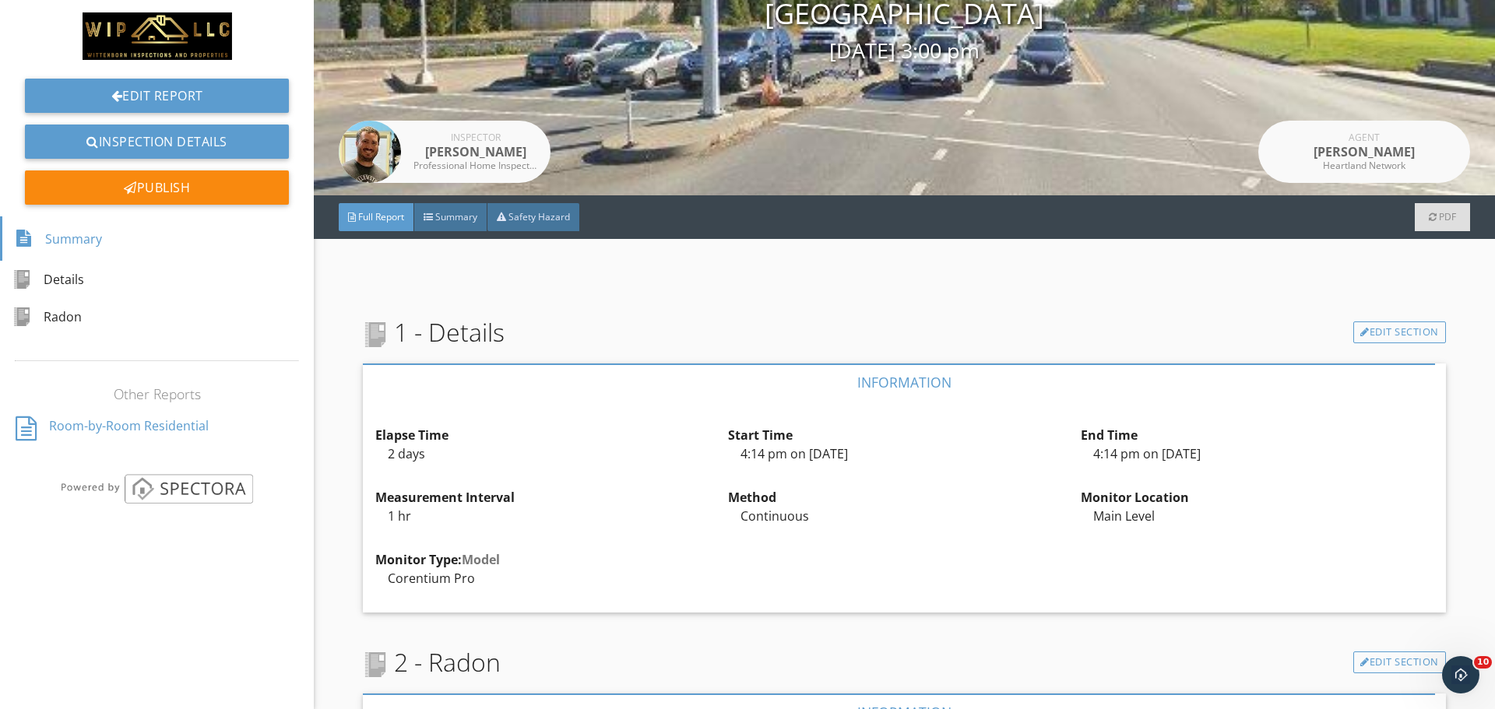
scroll to position [174, 0]
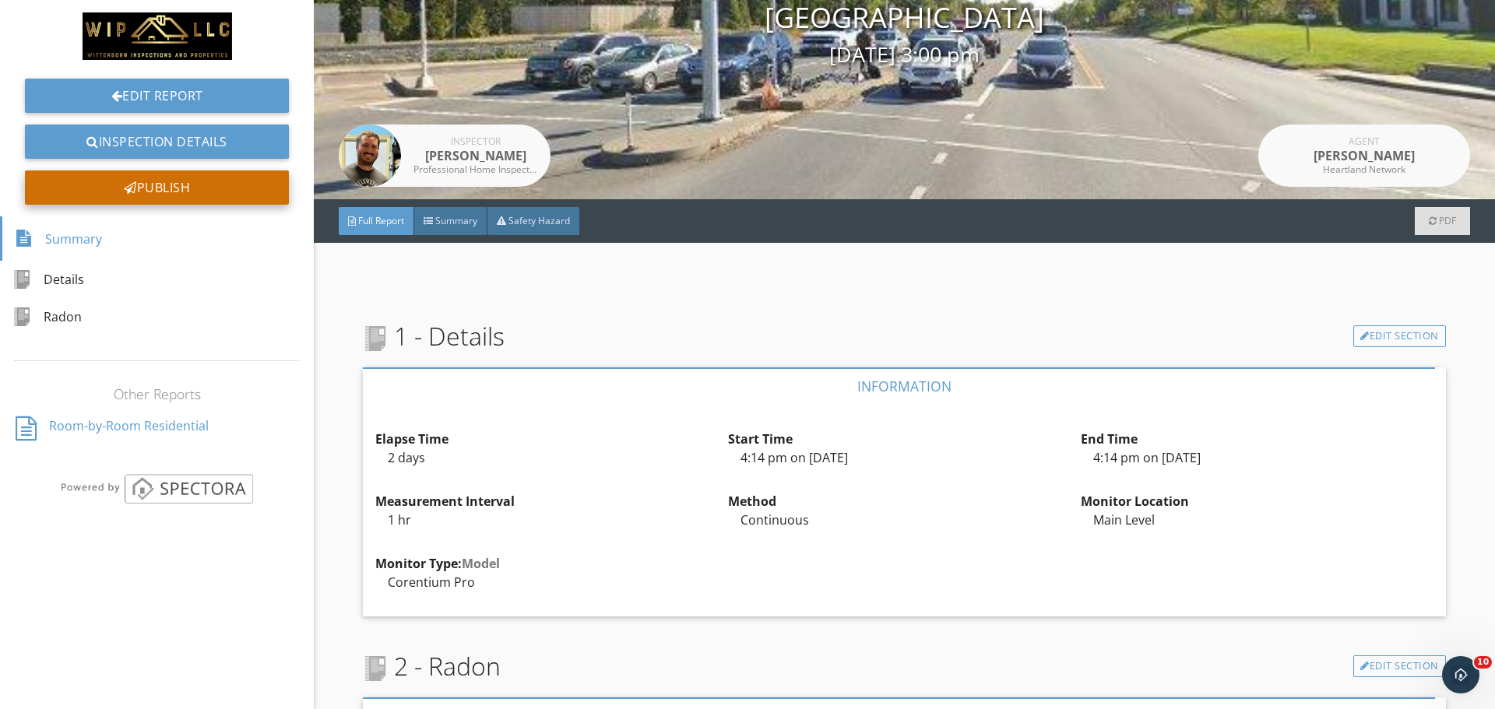
click at [191, 188] on div "Publish" at bounding box center [157, 187] width 264 height 34
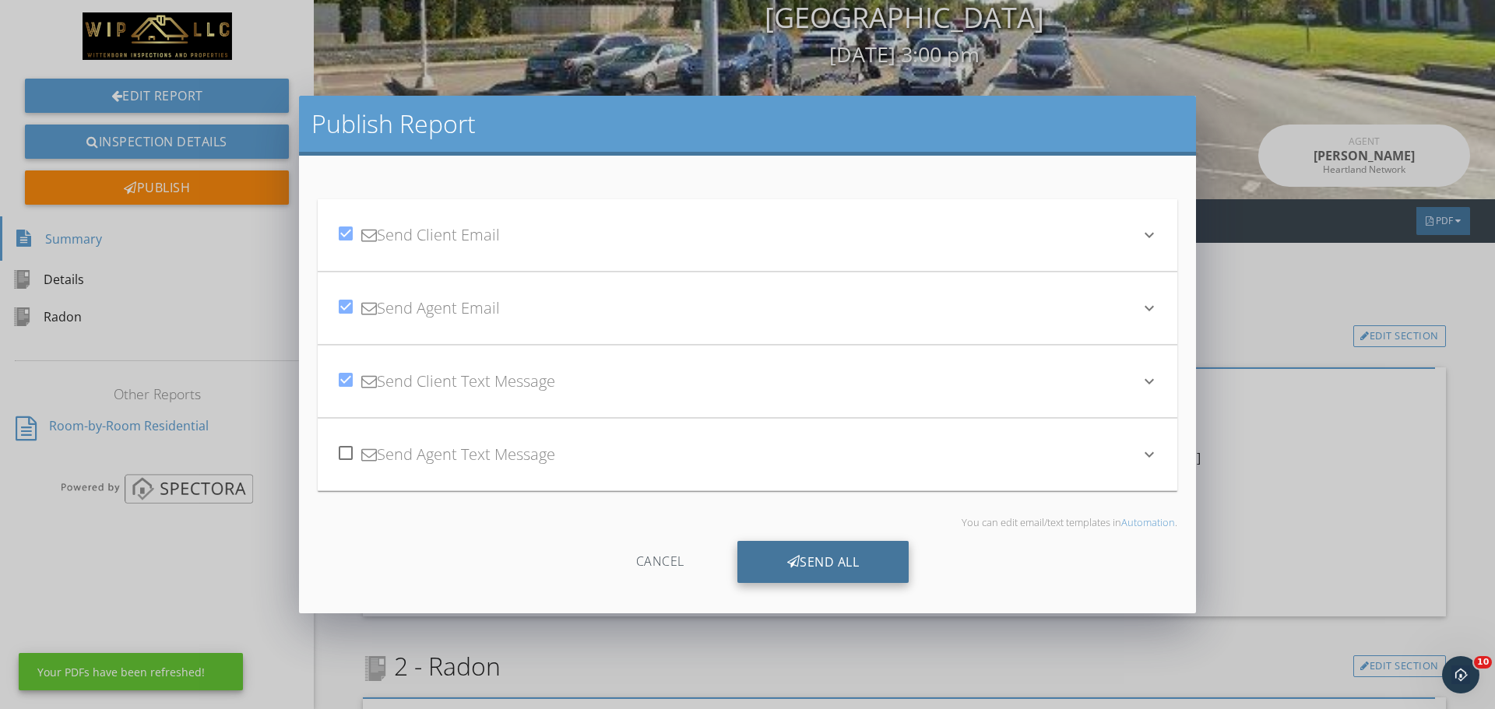
click at [733, 564] on div "Send All" at bounding box center [823, 562] width 172 height 42
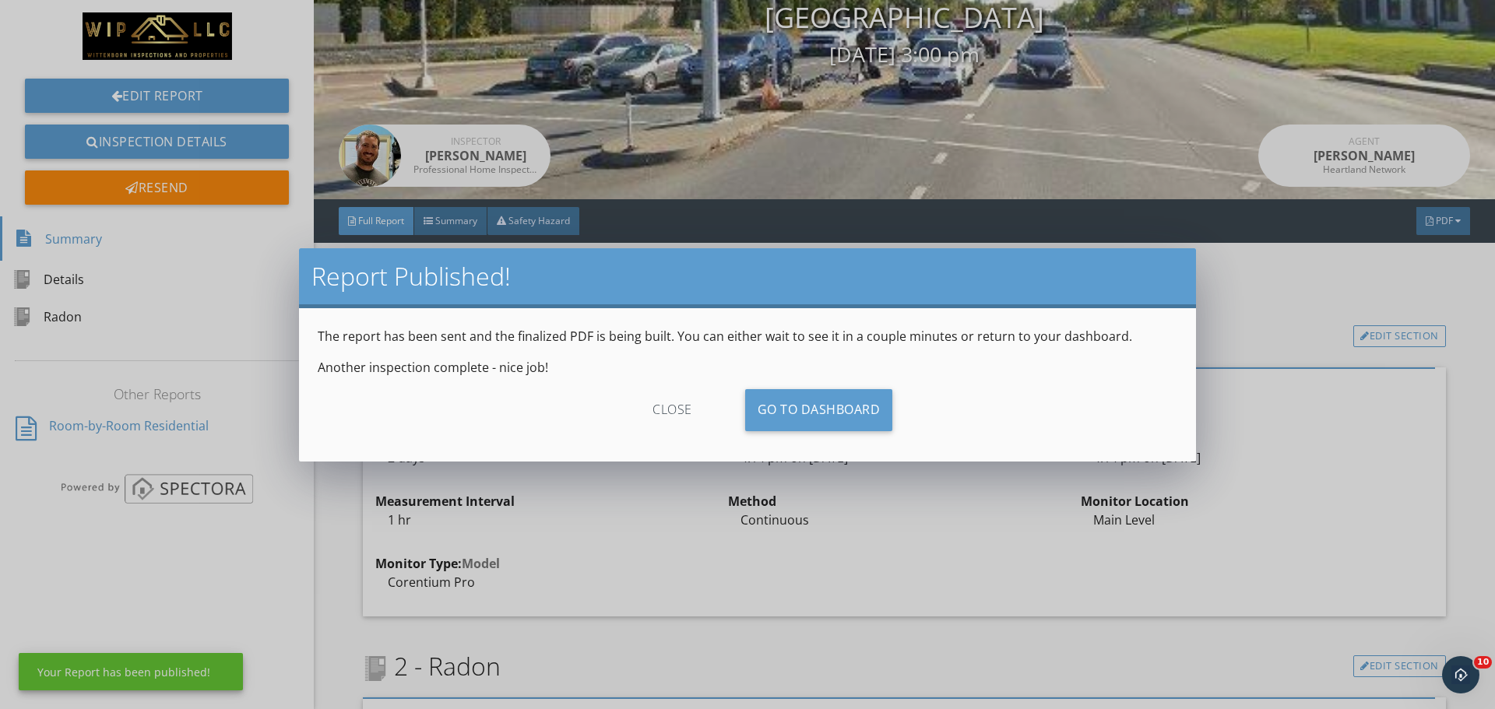
click at [659, 401] on div "close" at bounding box center [671, 410] width 139 height 42
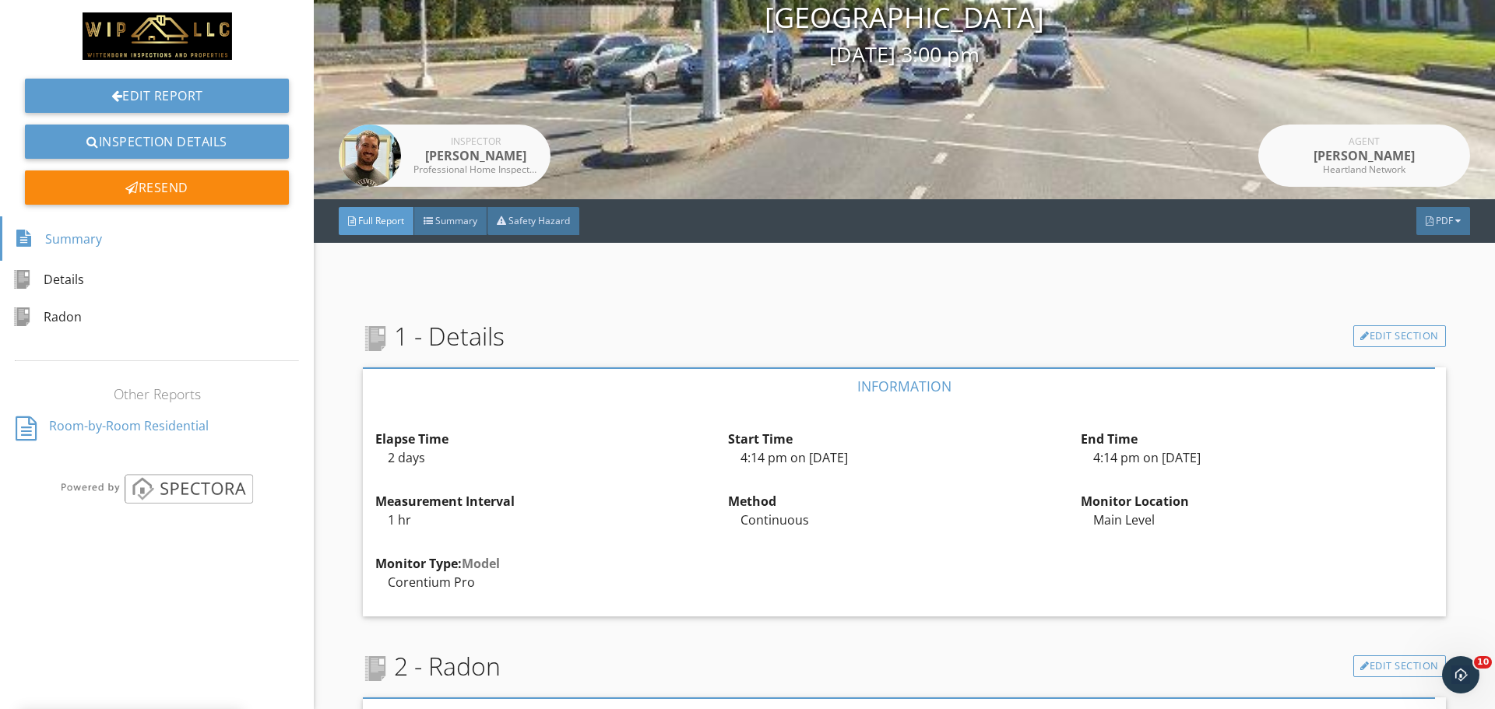
scroll to position [0, 0]
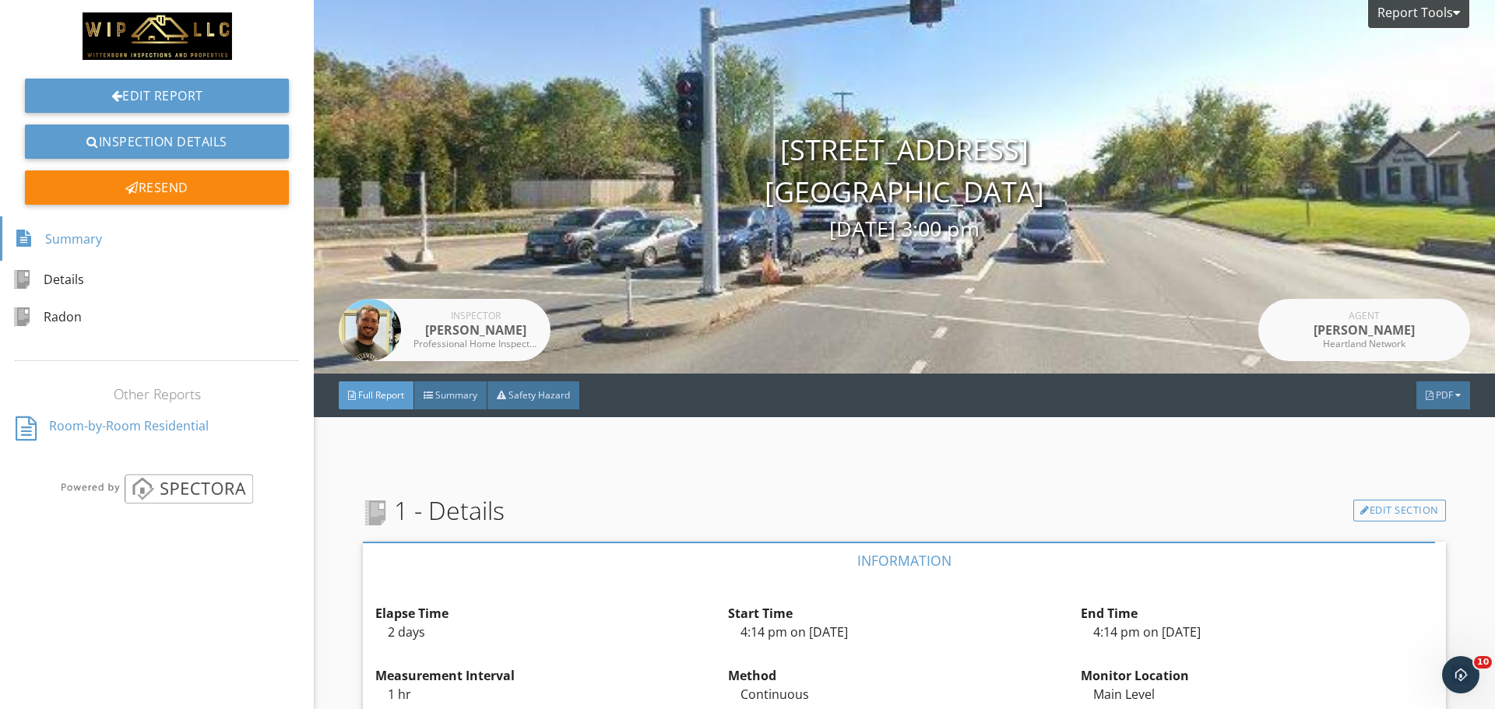
click at [119, 37] on img at bounding box center [157, 35] width 149 height 47
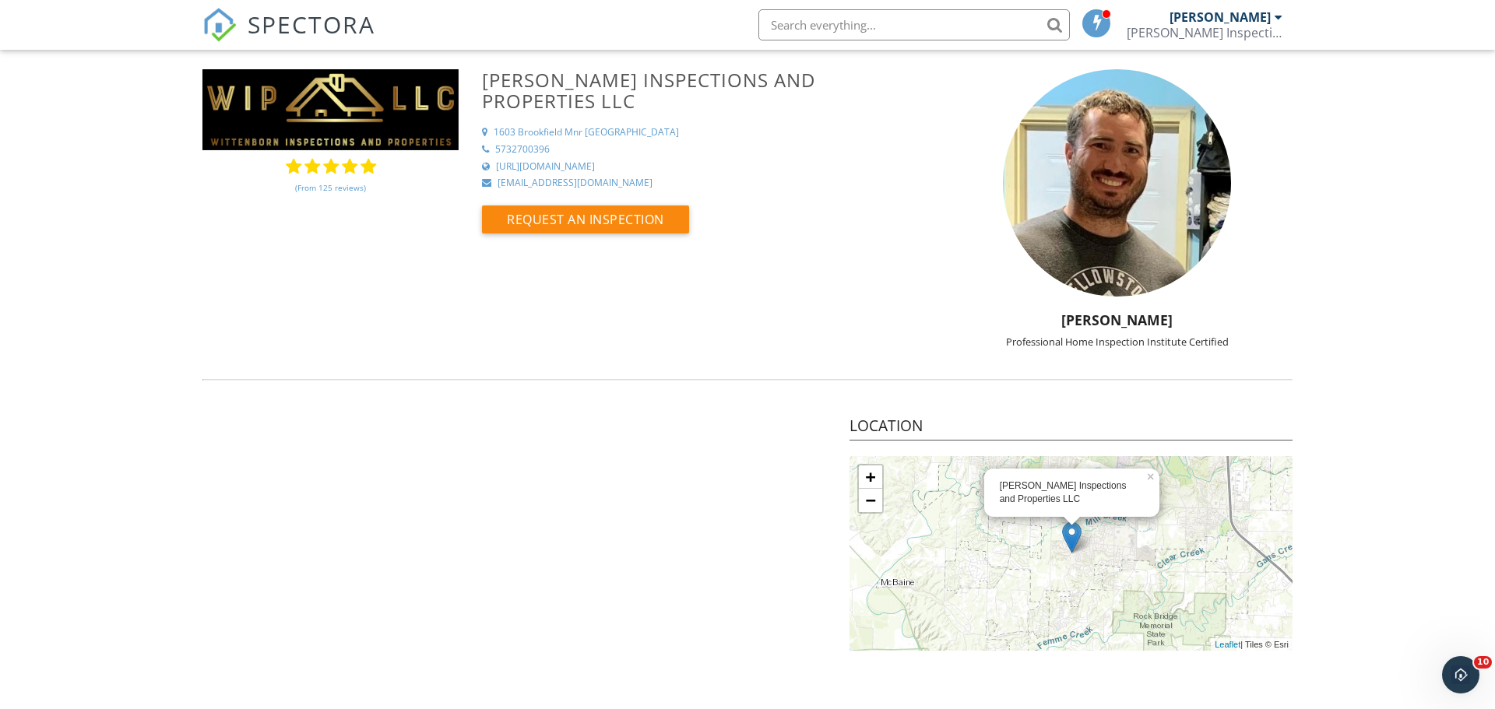
click at [225, 26] on img at bounding box center [219, 25] width 34 height 34
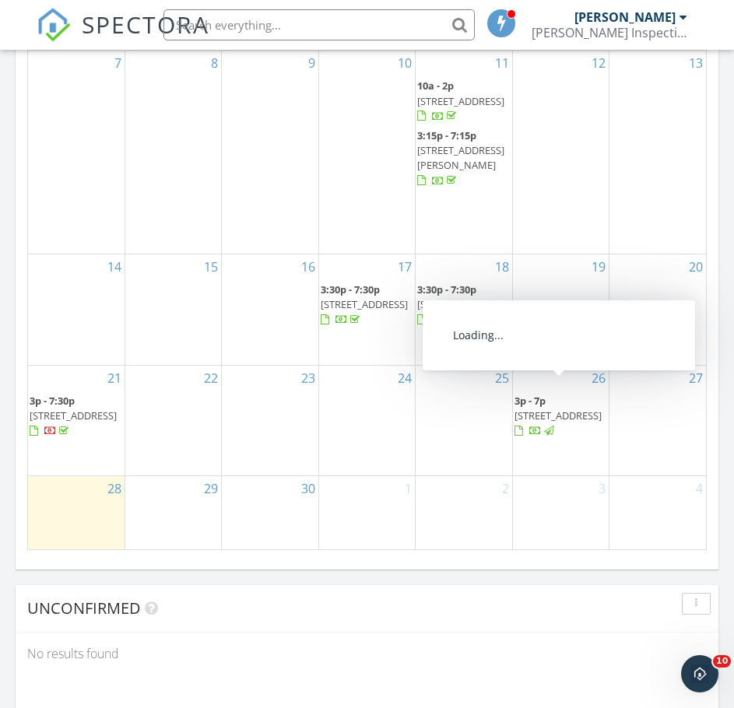
scroll to position [1828, 0]
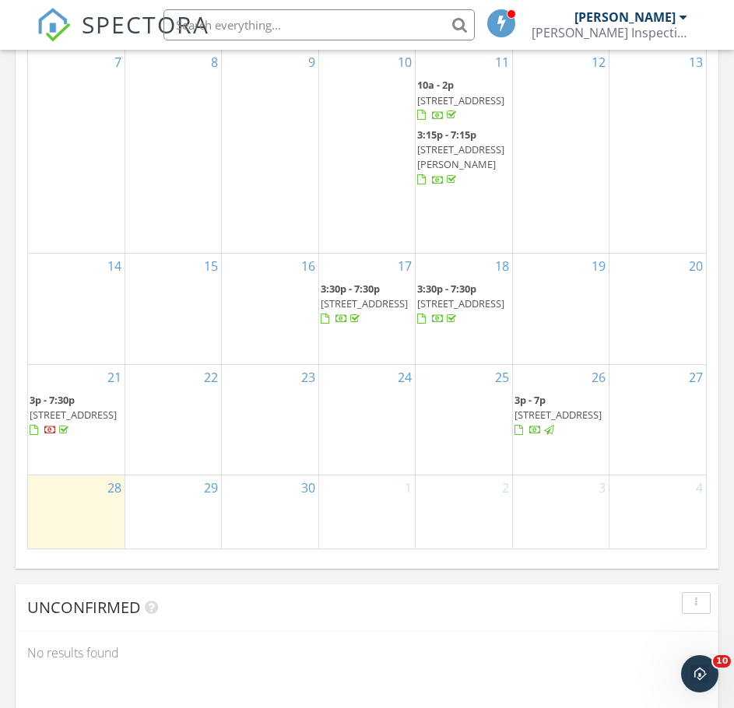
click at [99, 417] on span "[STREET_ADDRESS]" at bounding box center [73, 415] width 87 height 14
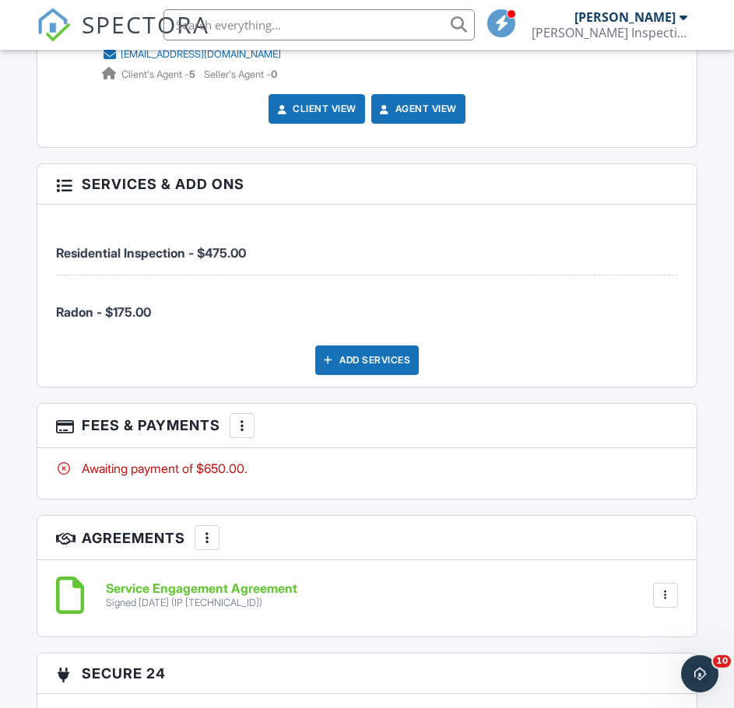
scroll to position [2313, 0]
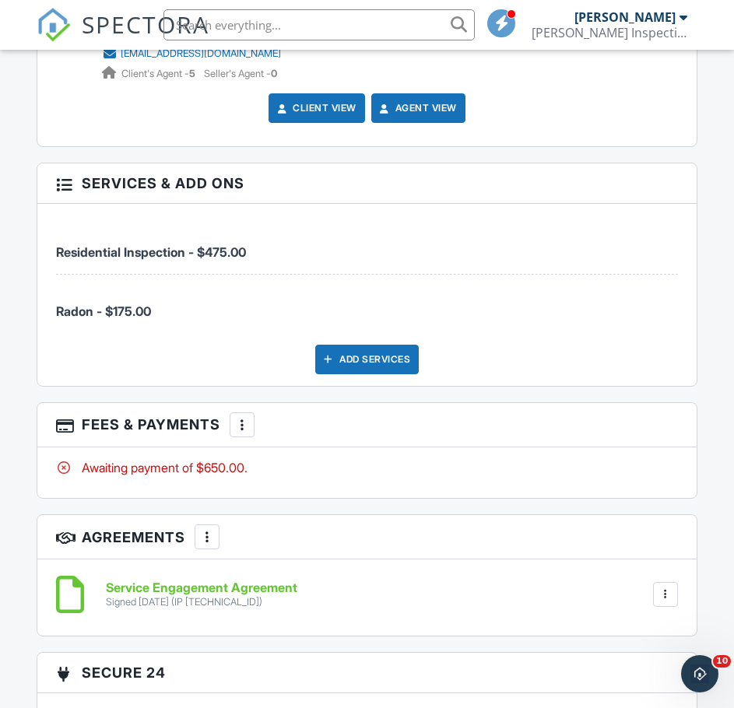
click at [244, 429] on div at bounding box center [242, 425] width 16 height 16
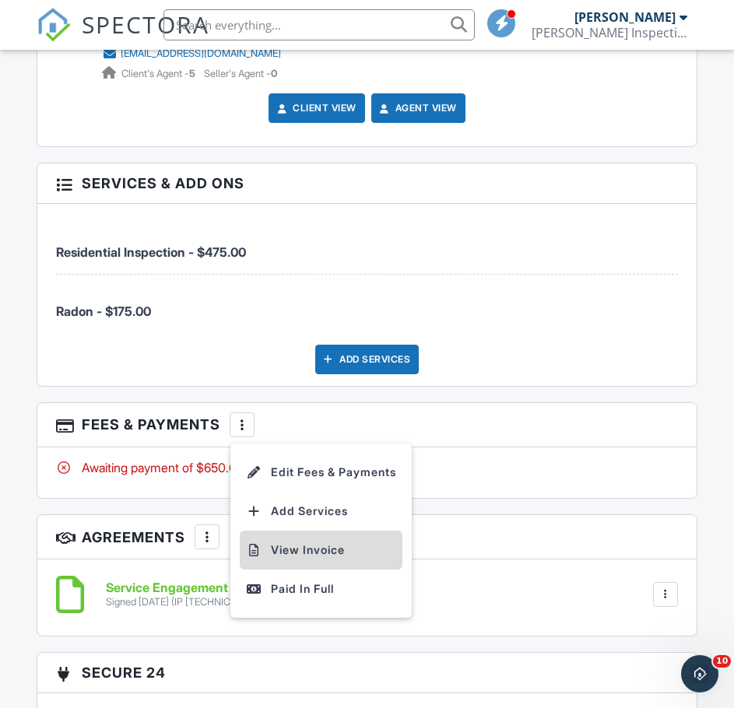
click at [306, 550] on li "View Invoice" at bounding box center [321, 550] width 163 height 39
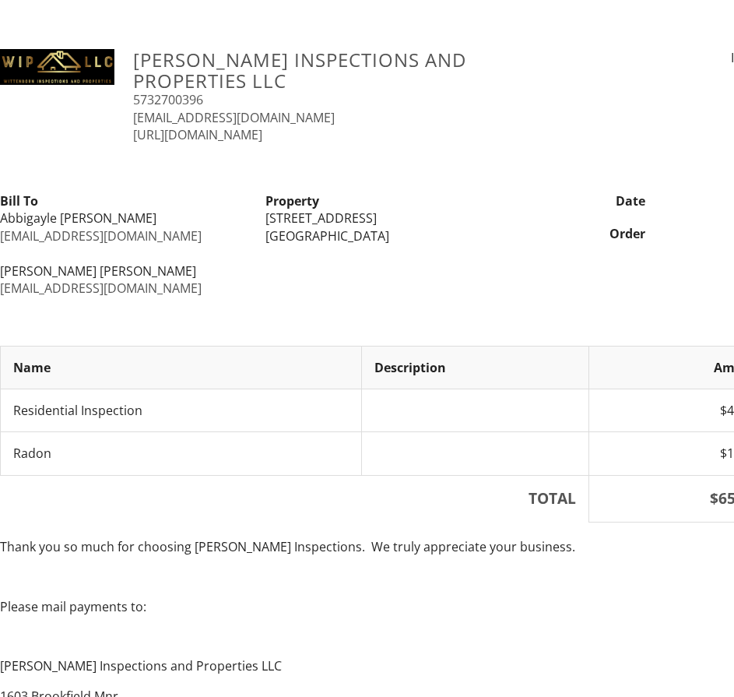
scroll to position [156, 0]
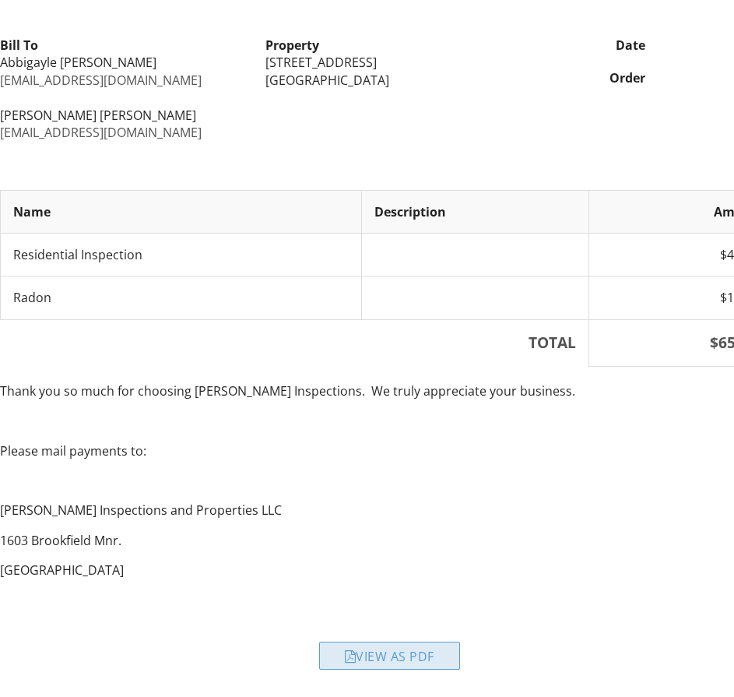
click at [398, 663] on div "View as PDF" at bounding box center [389, 655] width 141 height 28
